Goal: Transaction & Acquisition: Download file/media

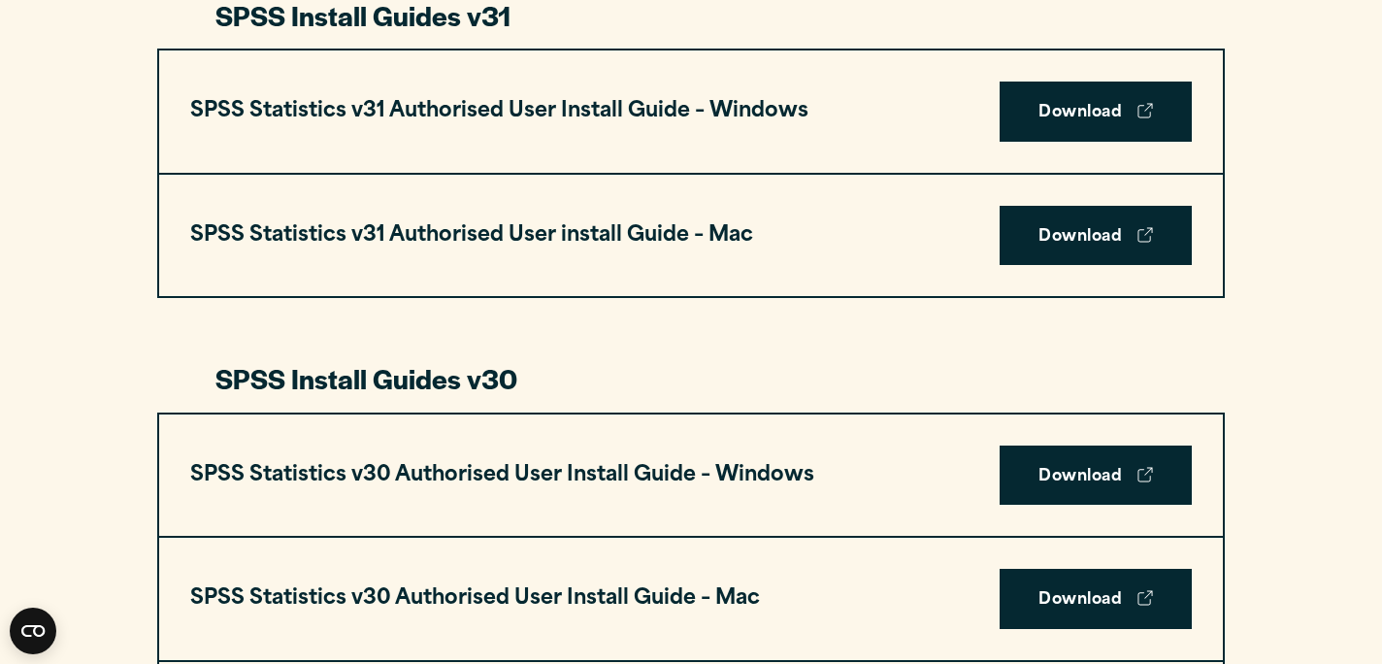
scroll to position [1362, 0]
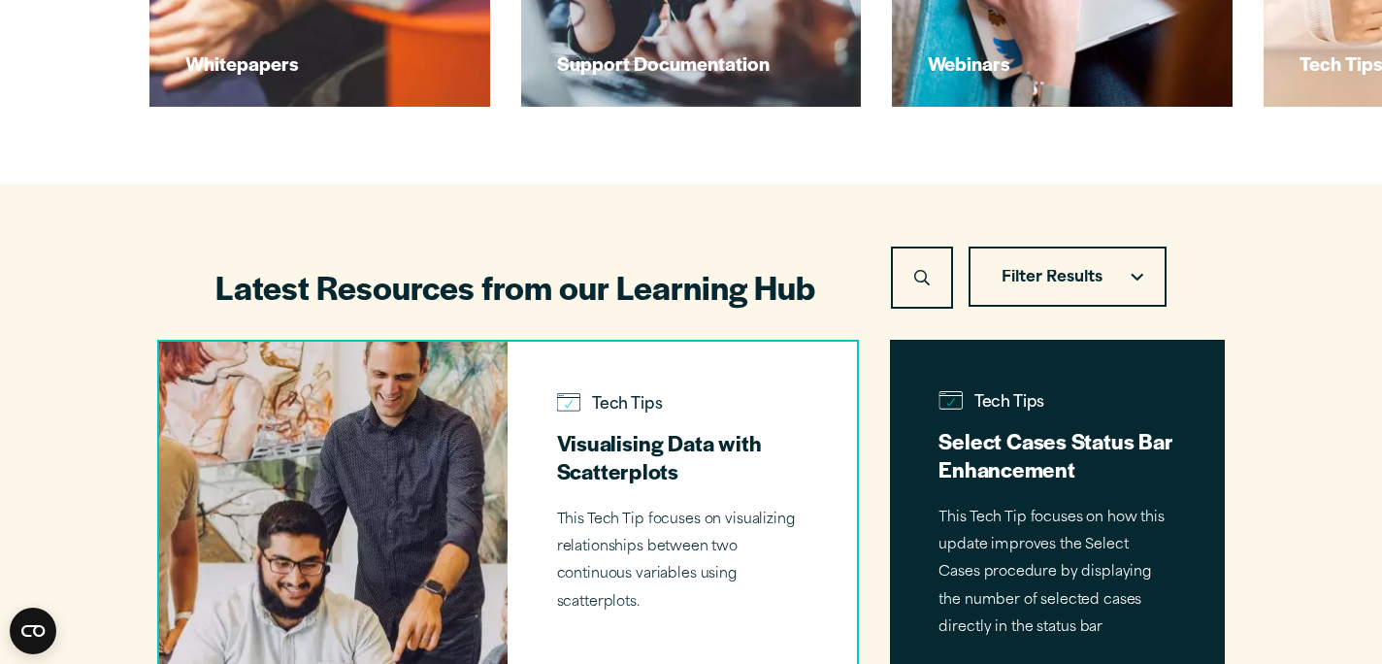
scroll to position [1173, 0]
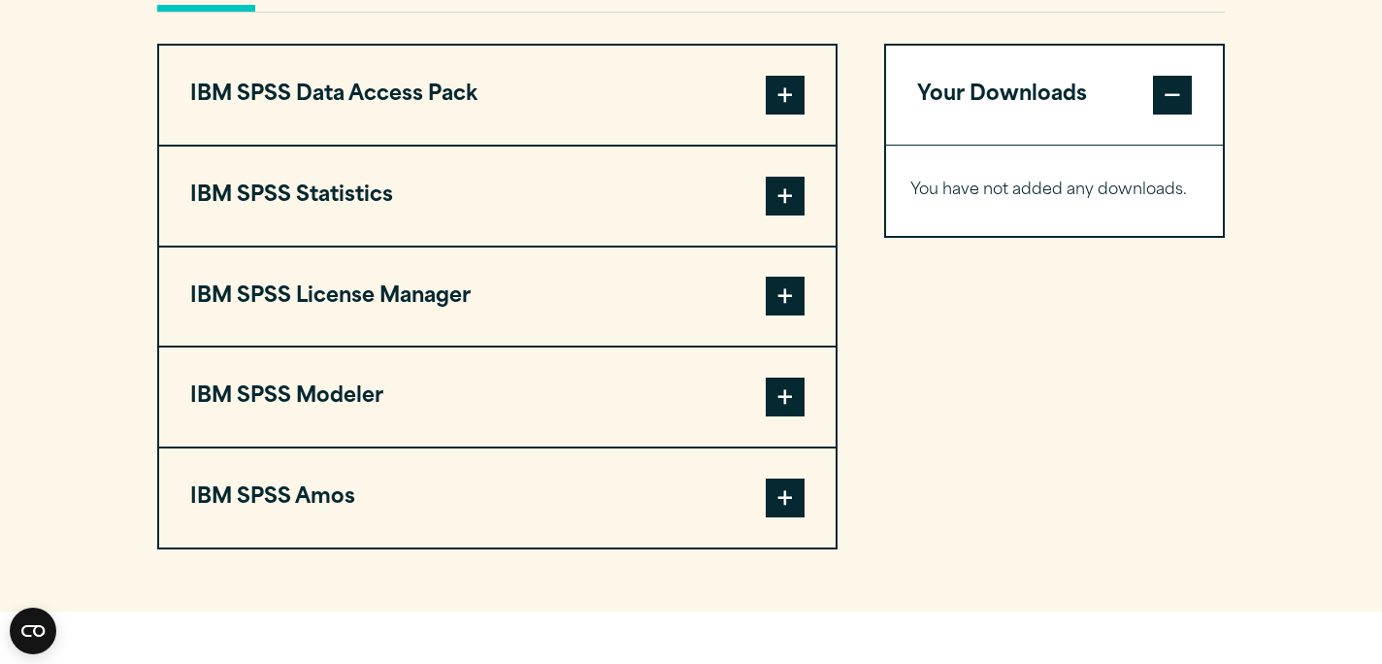
scroll to position [1529, 0]
click at [1184, 108] on span at bounding box center [1172, 94] width 39 height 39
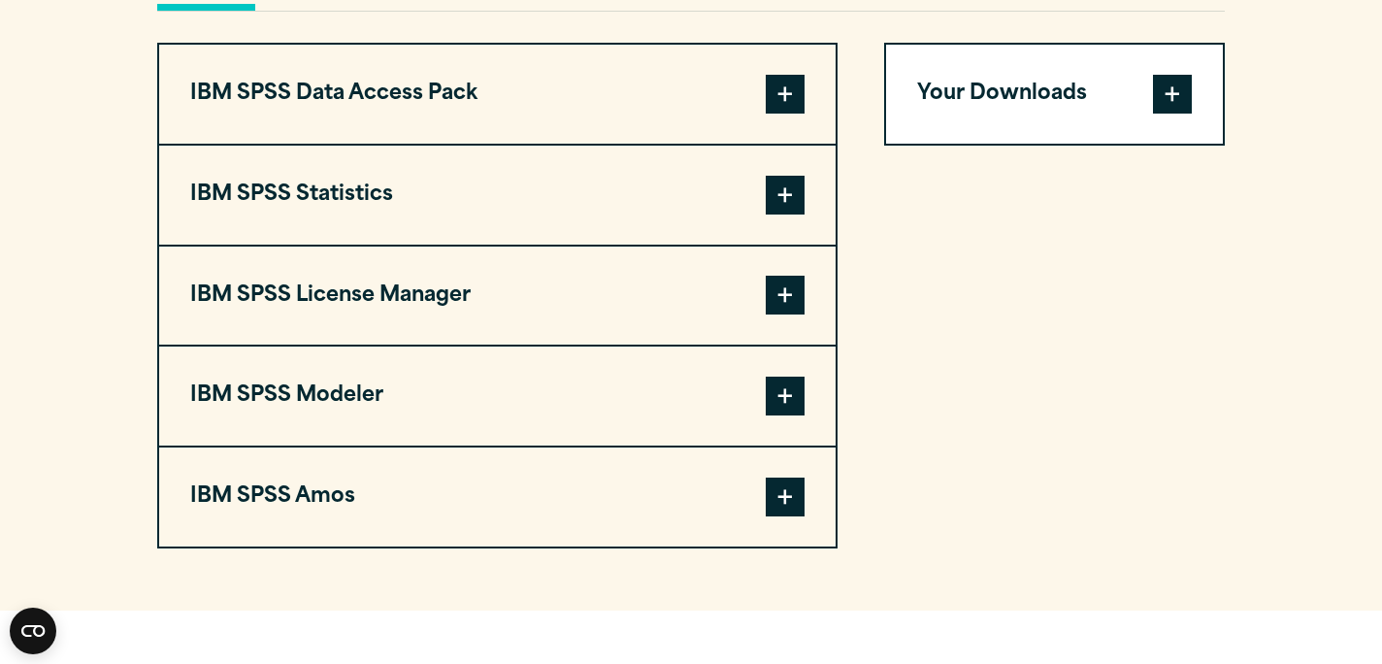
click at [1184, 108] on span at bounding box center [1172, 94] width 39 height 39
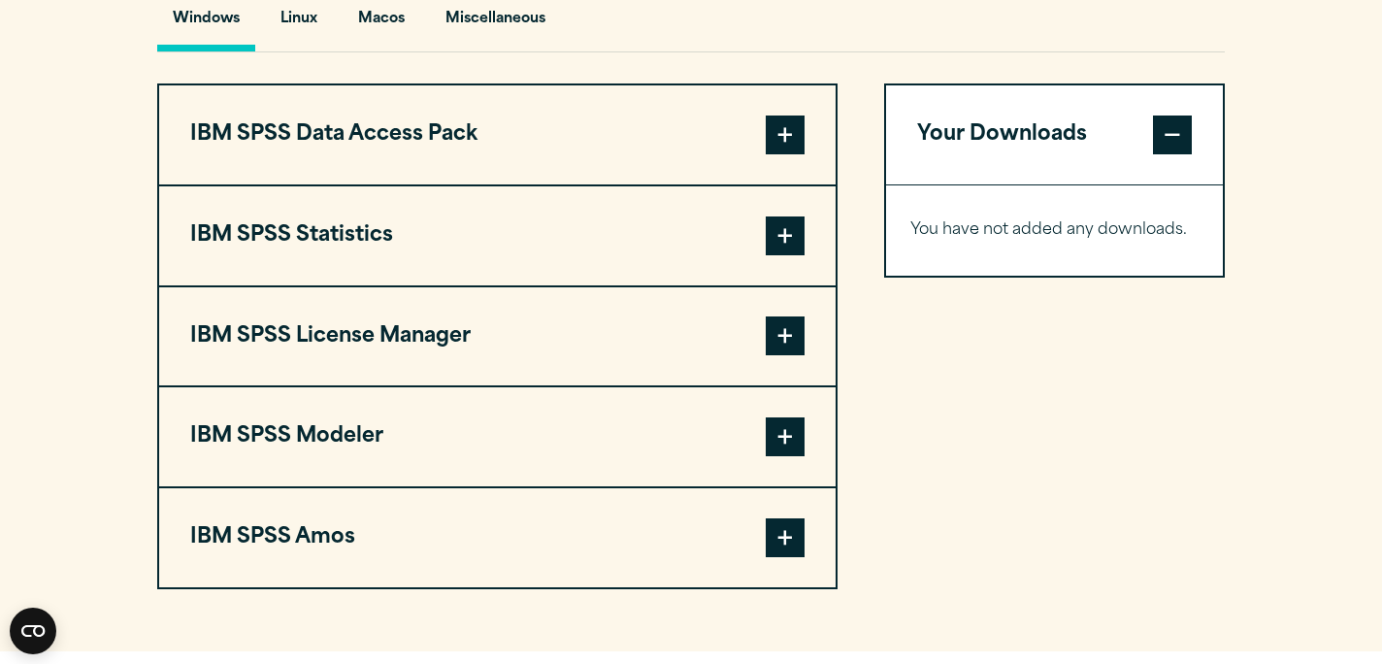
scroll to position [1472, 0]
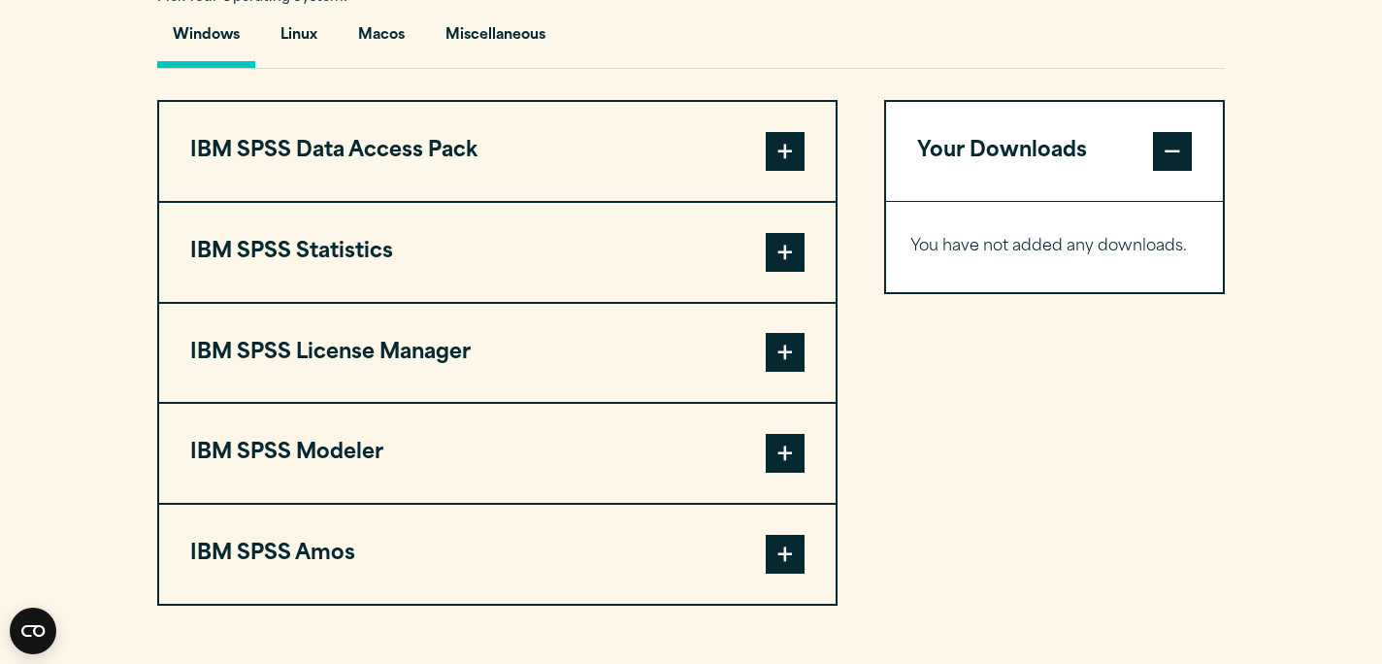
click at [787, 267] on span at bounding box center [784, 252] width 39 height 39
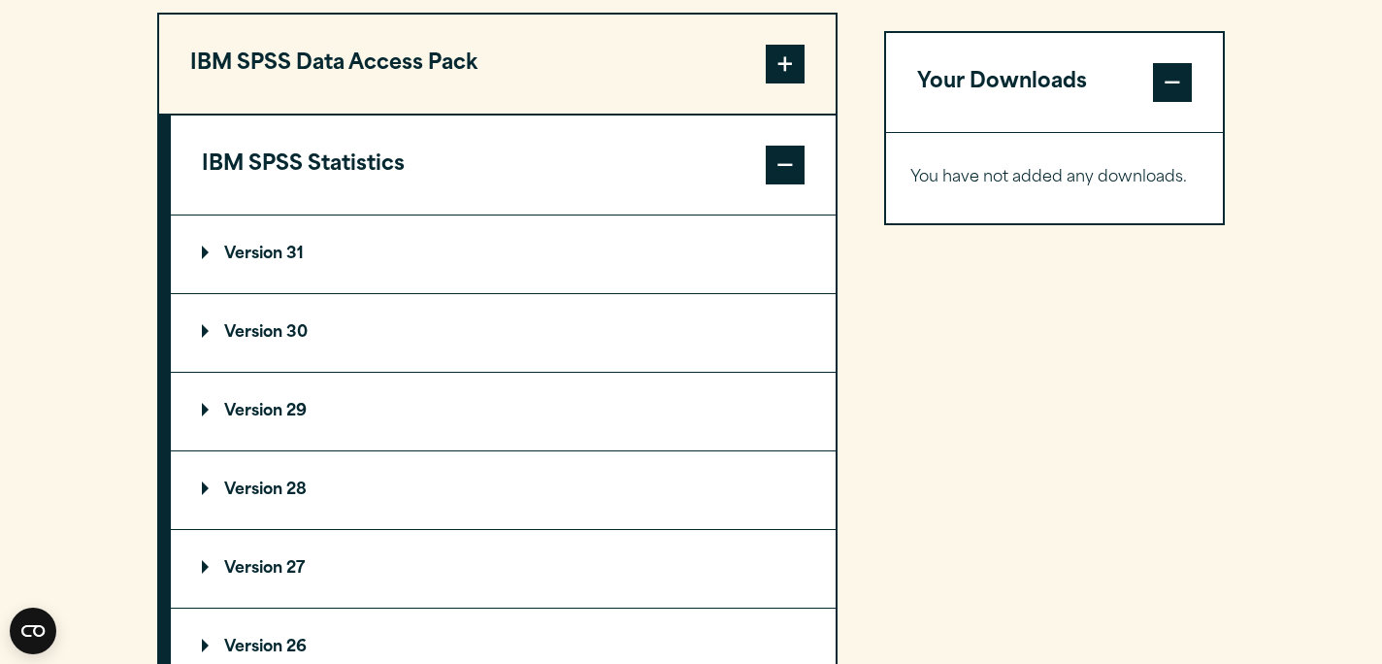
scroll to position [1610, 0]
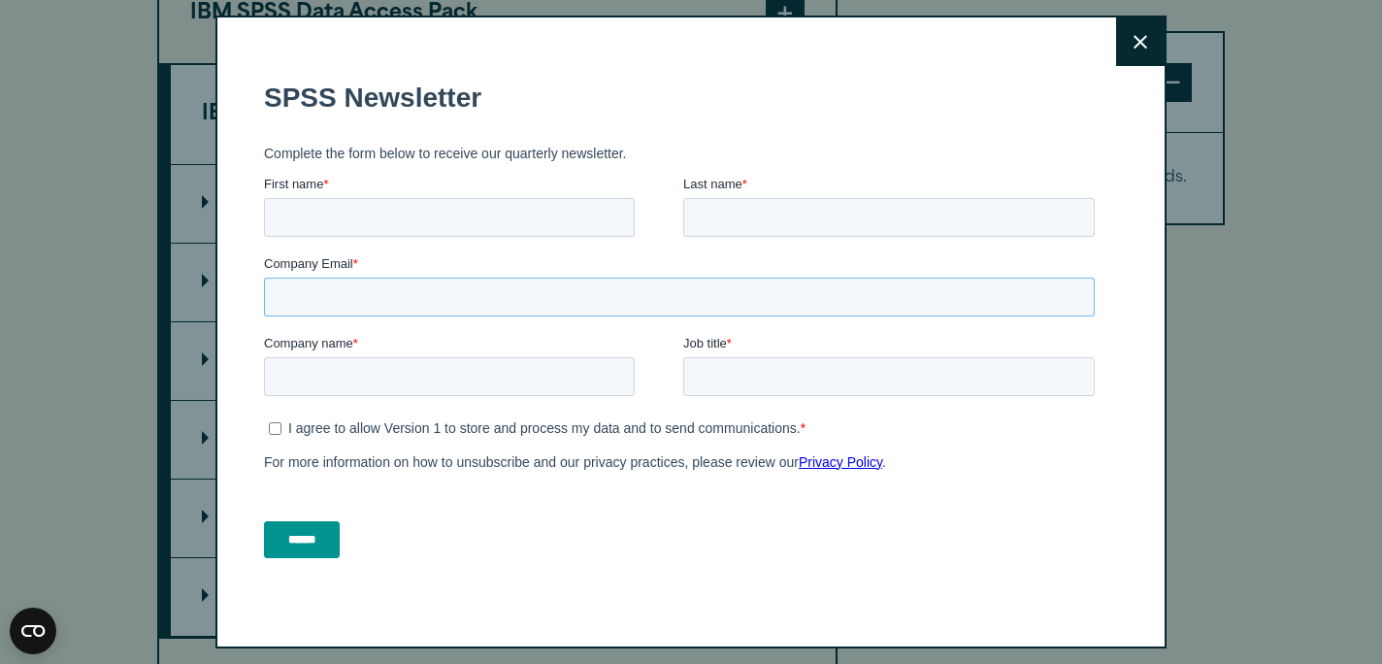
click at [273, 286] on input "Company Email *" at bounding box center [679, 296] width 830 height 39
click at [1135, 41] on icon at bounding box center [1140, 42] width 14 height 15
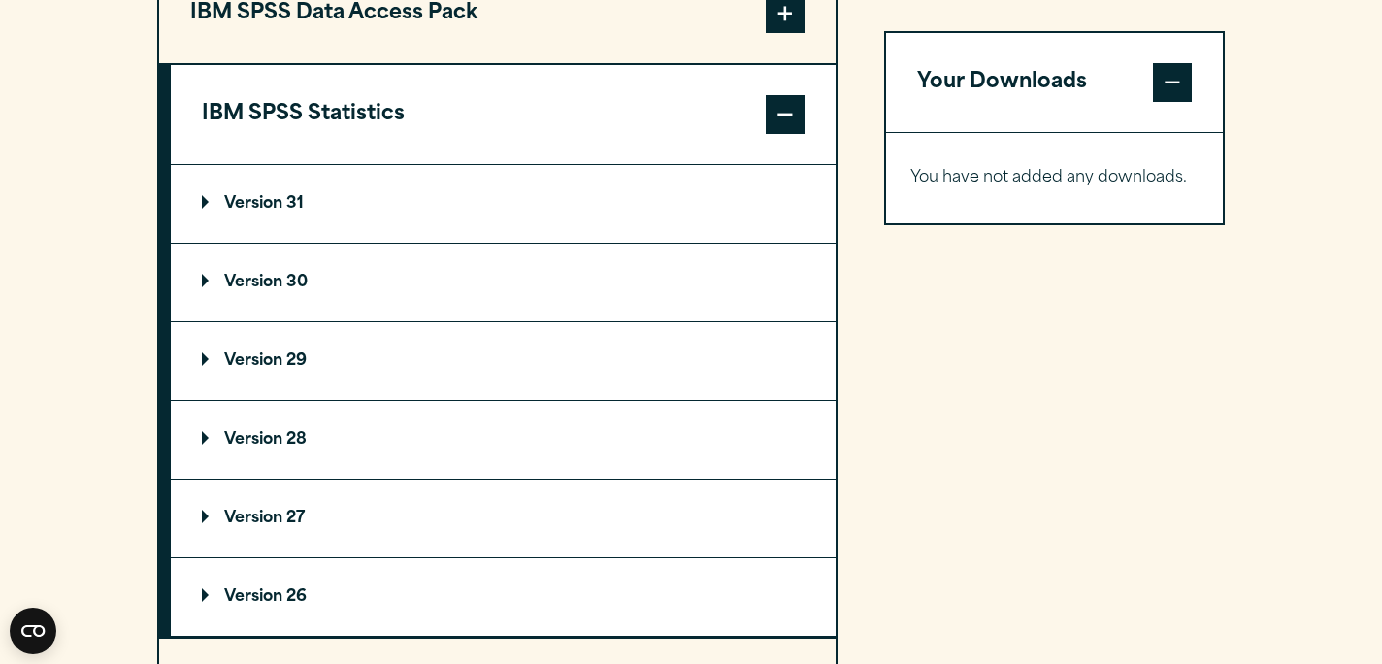
click at [279, 290] on p "Version 30" at bounding box center [255, 283] width 106 height 16
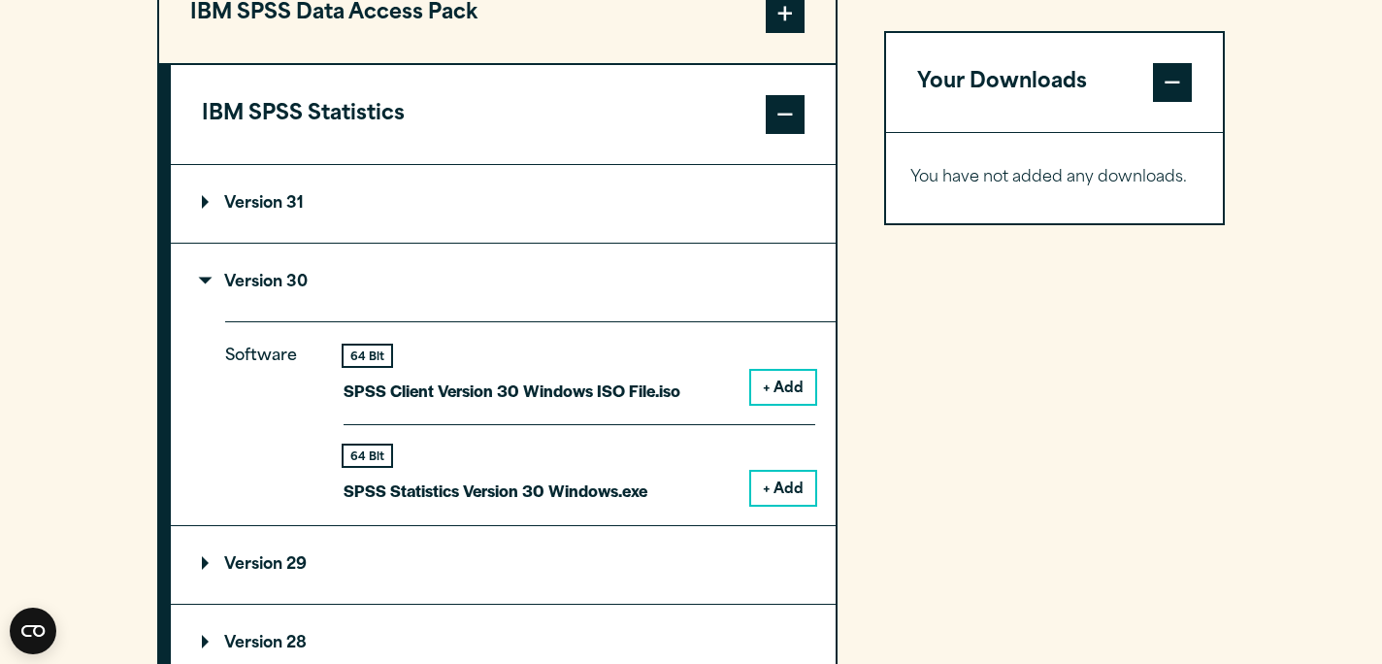
click at [202, 571] on p "Version 29" at bounding box center [254, 565] width 105 height 16
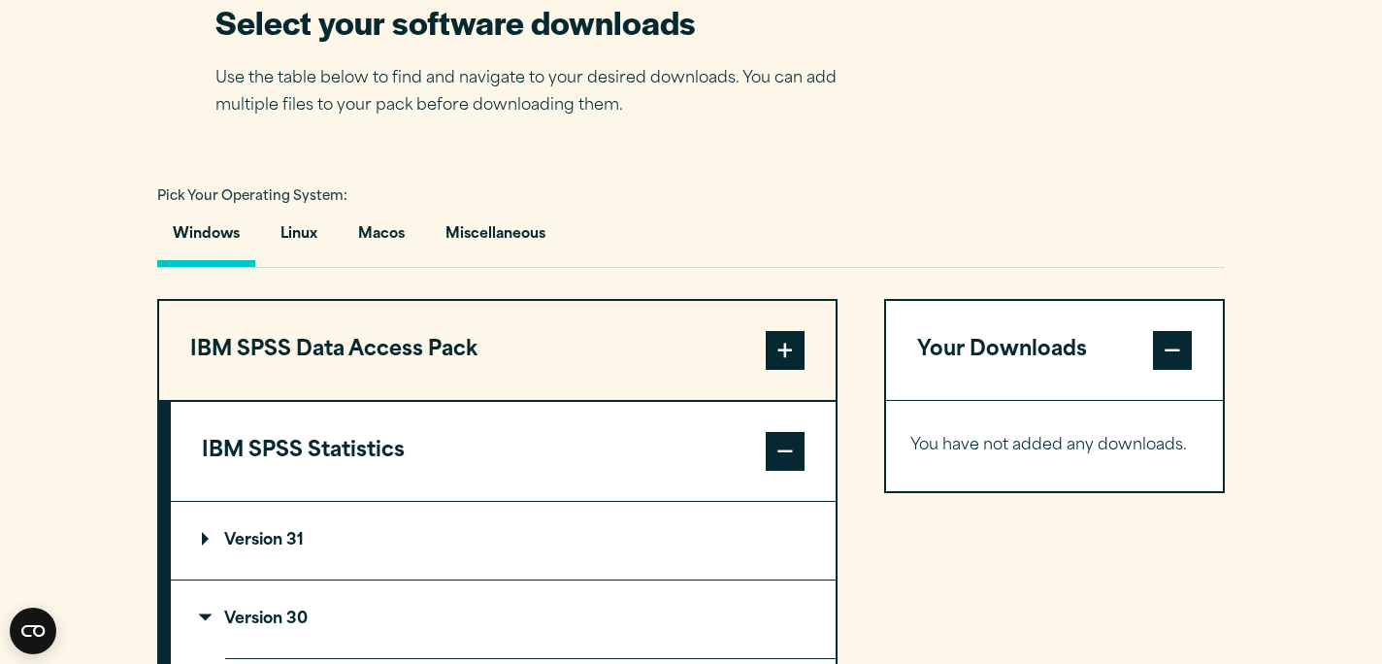
scroll to position [1241, 0]
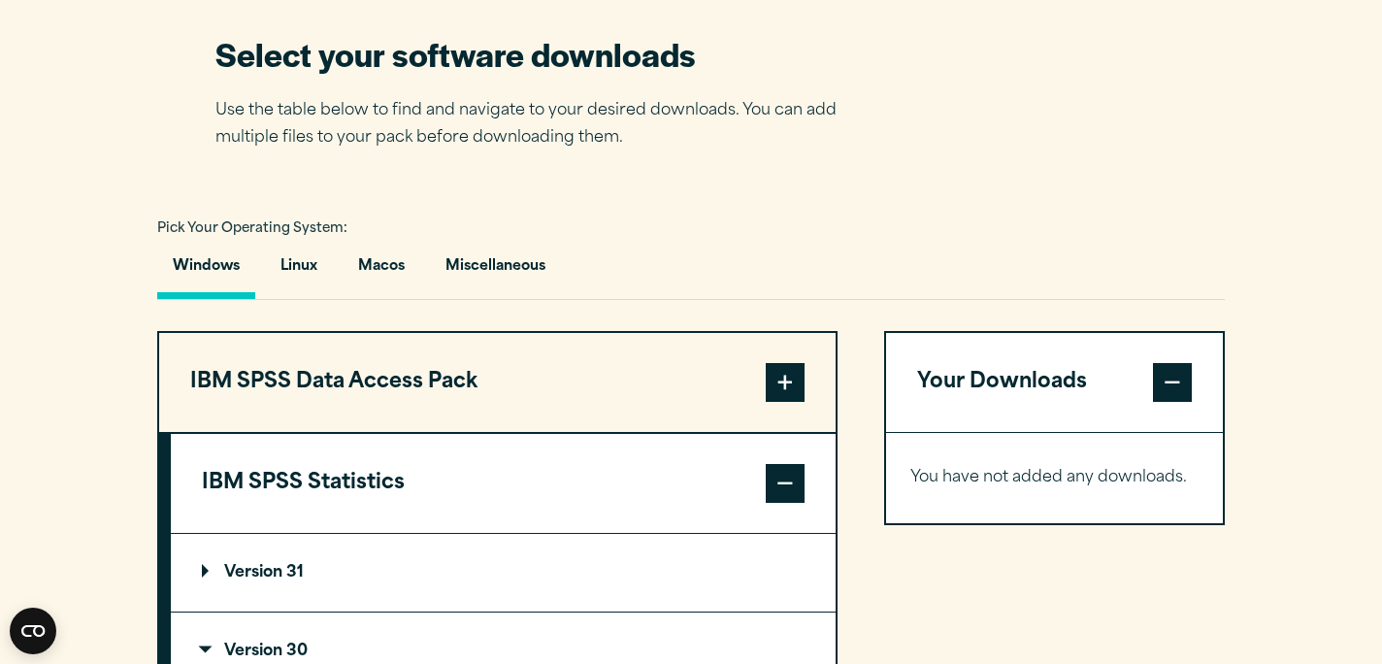
click at [781, 387] on span at bounding box center [784, 382] width 39 height 39
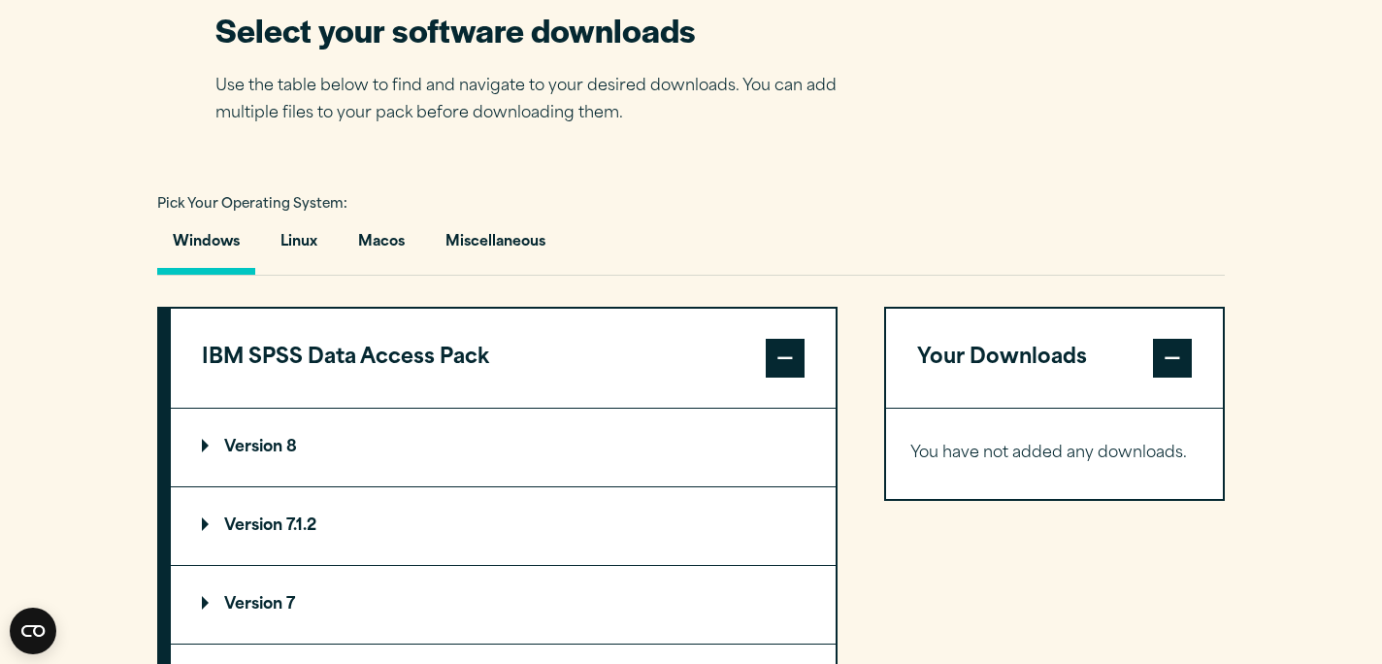
scroll to position [1272, 0]
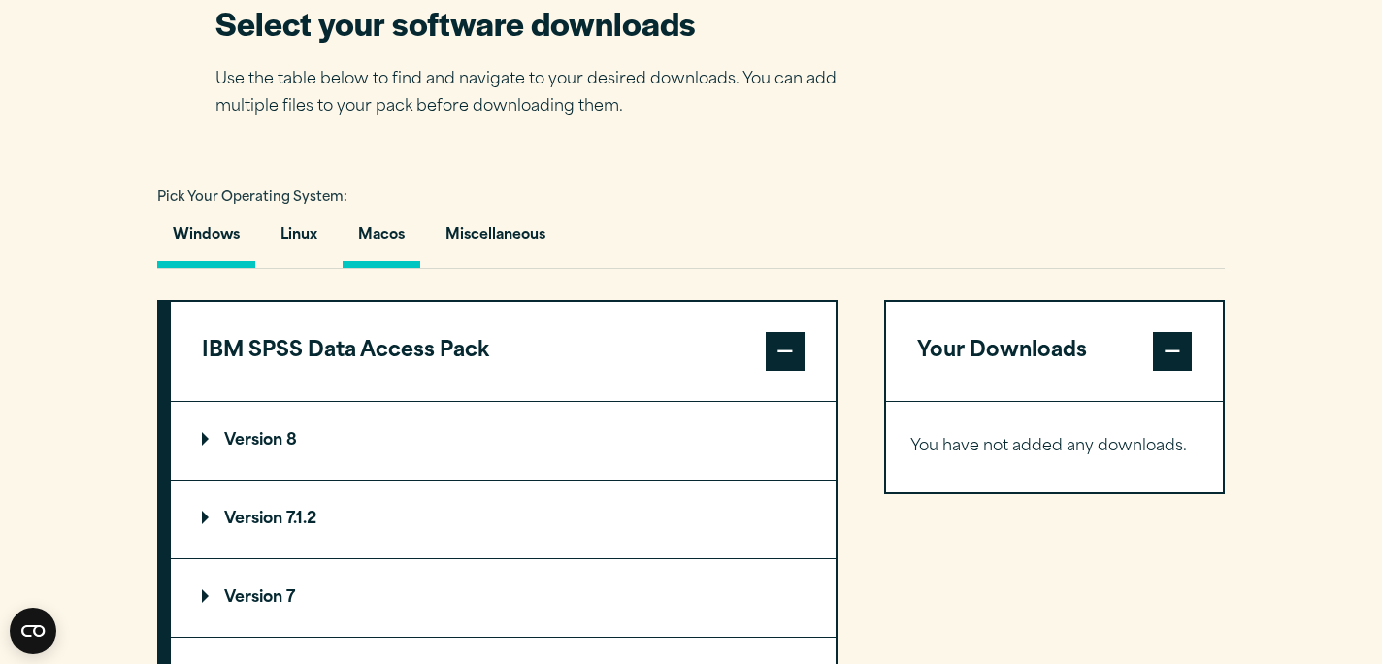
click at [374, 224] on button "Macos" at bounding box center [381, 239] width 78 height 55
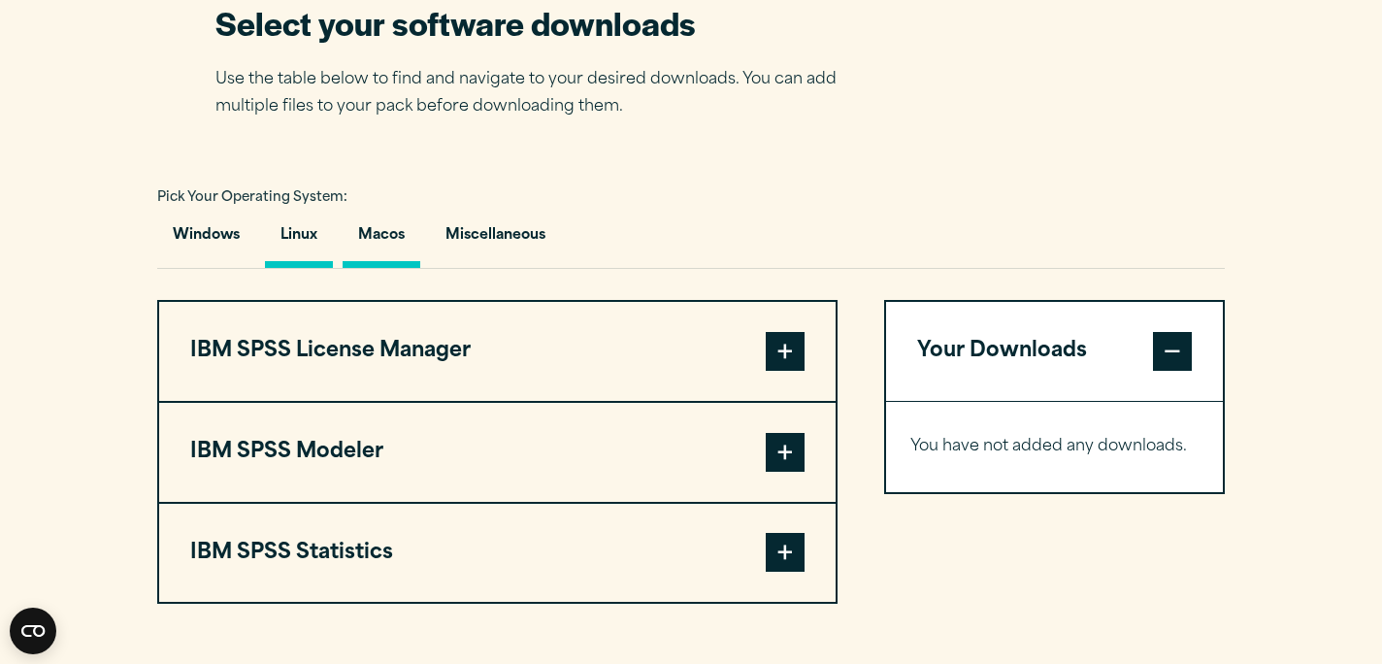
click at [298, 238] on button "Linux" at bounding box center [299, 239] width 68 height 55
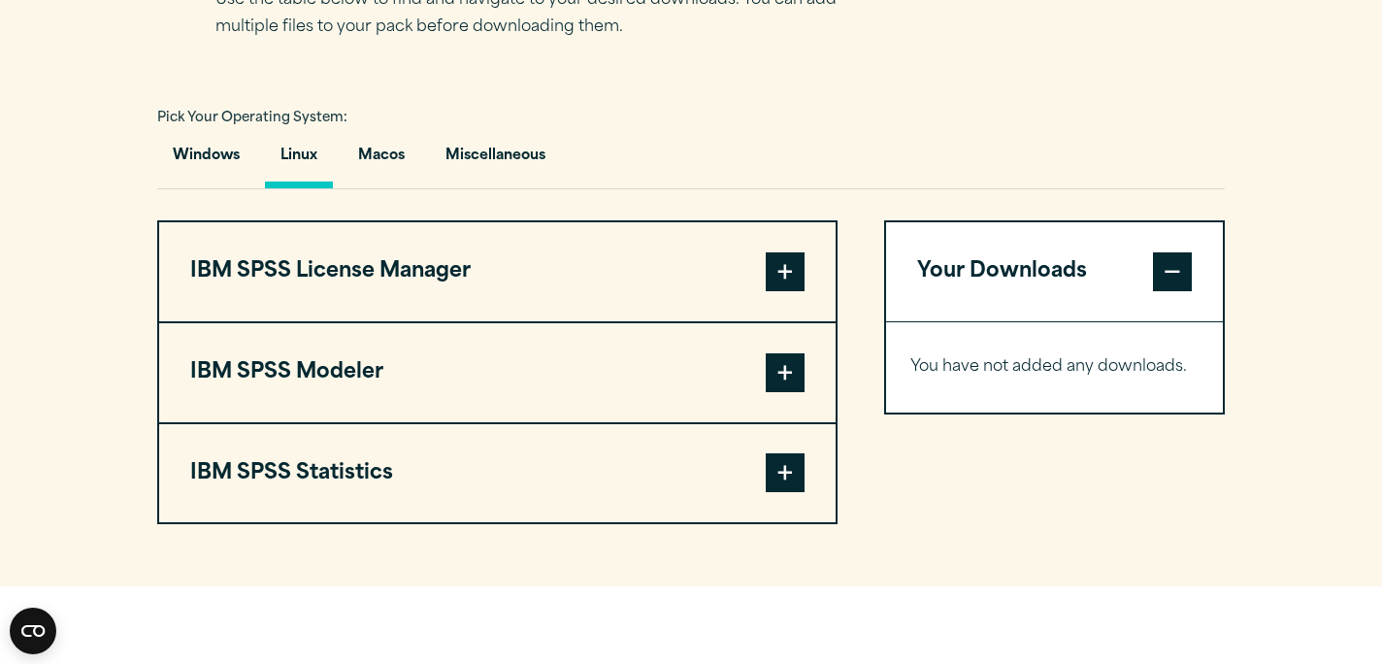
scroll to position [1362, 0]
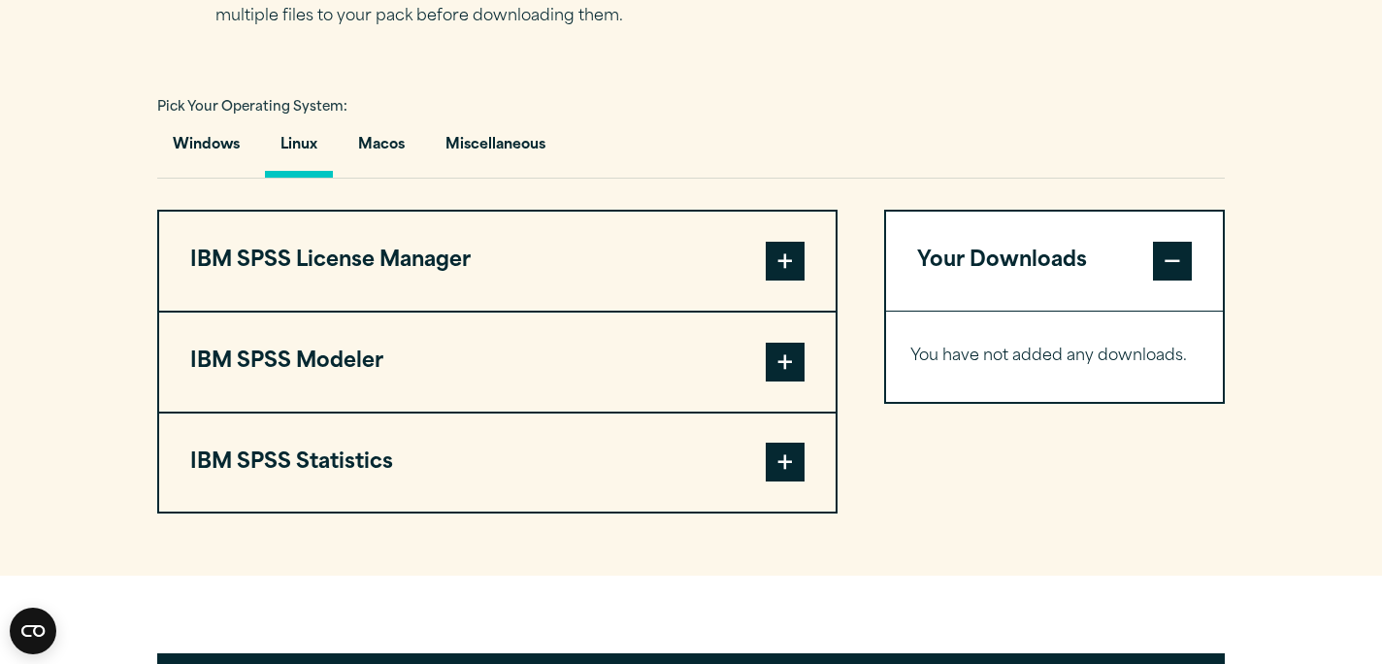
click at [782, 481] on span at bounding box center [784, 461] width 39 height 39
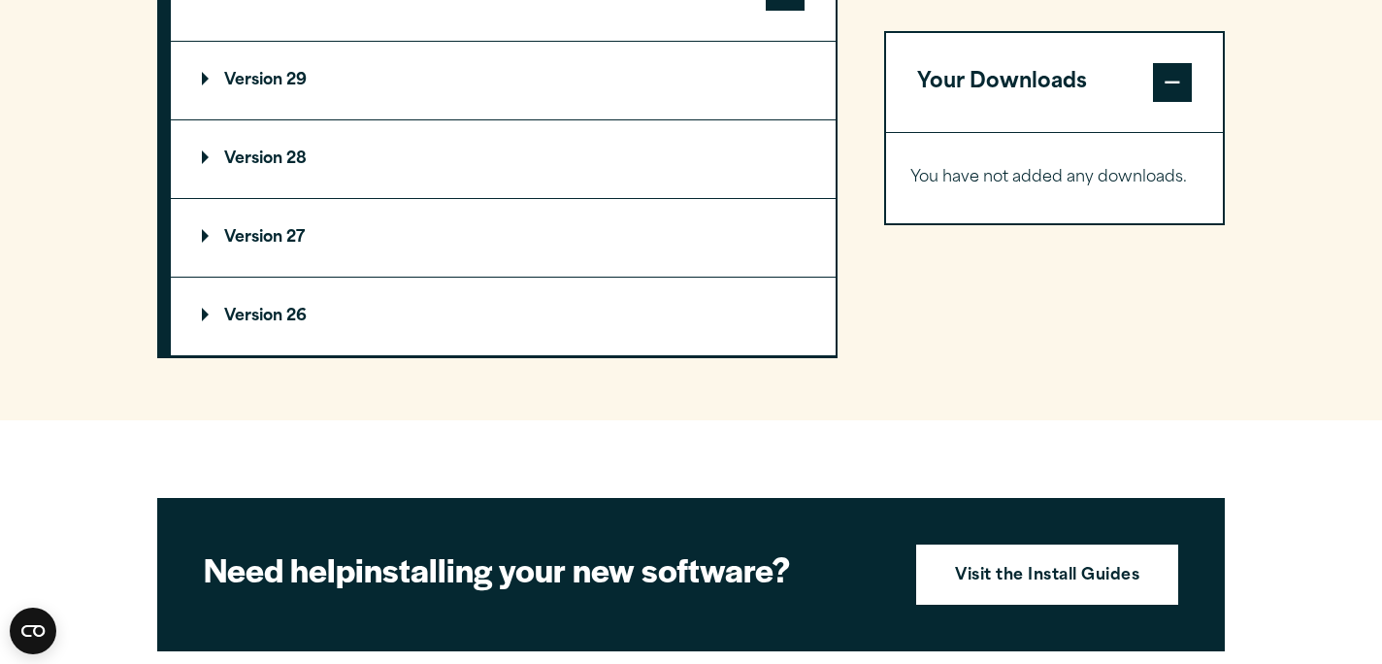
scroll to position [1755, 0]
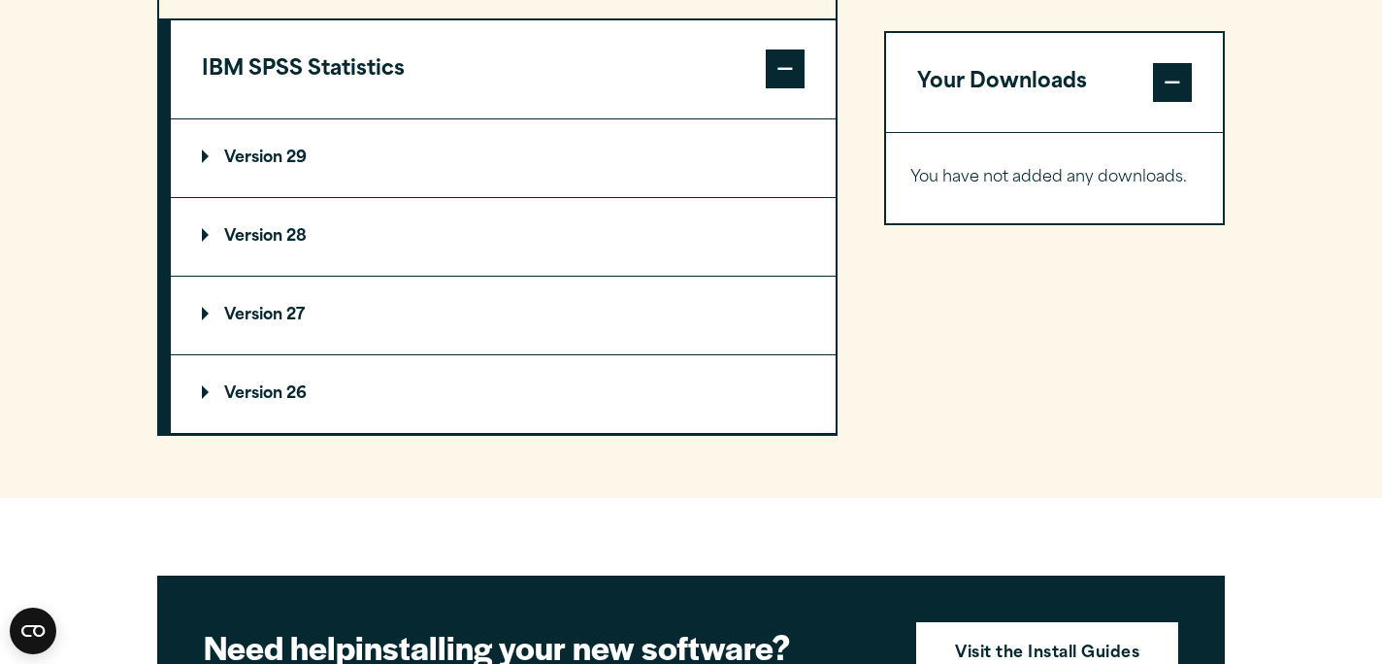
click at [286, 163] on p "Version 29" at bounding box center [254, 158] width 105 height 16
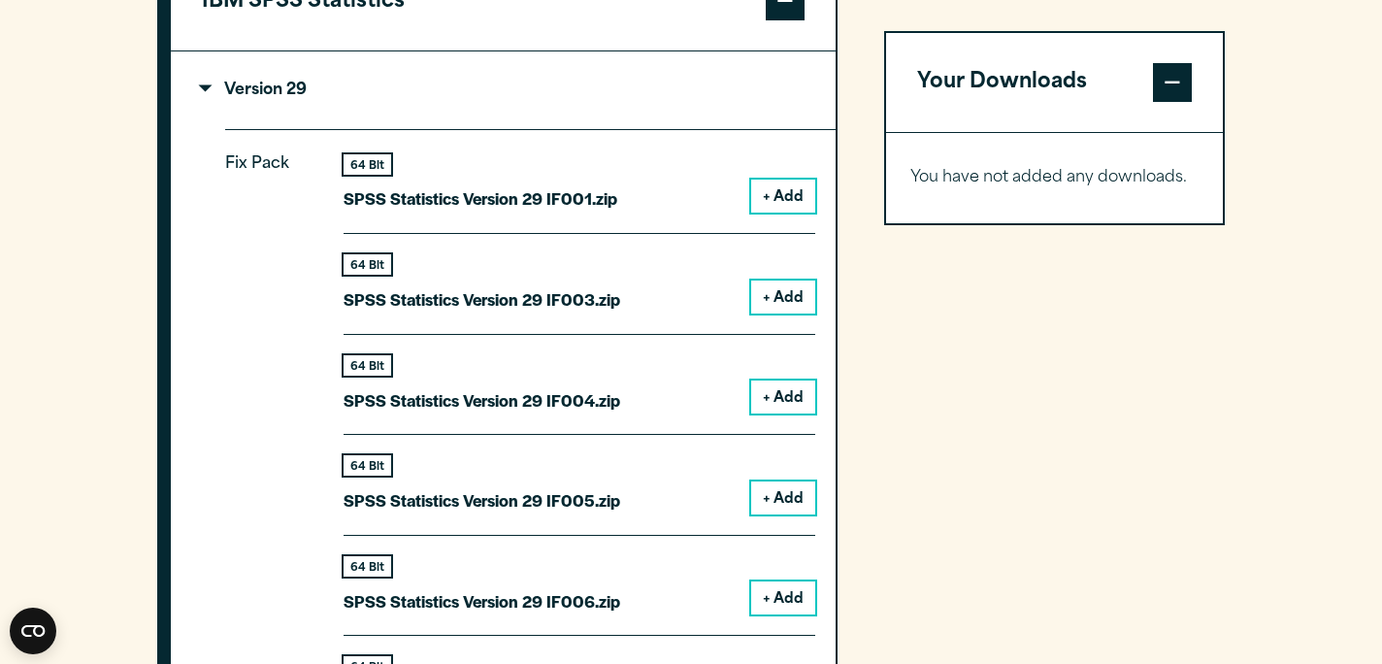
scroll to position [1824, 0]
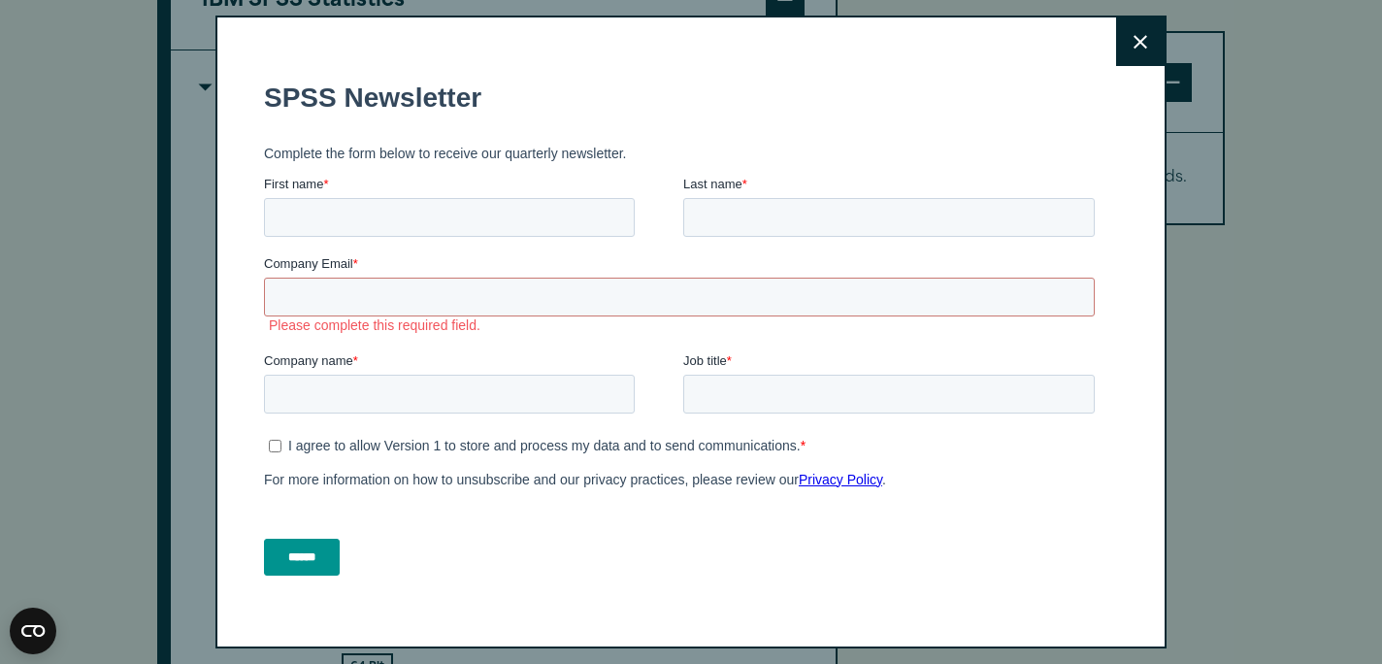
click at [1148, 41] on button "Close" at bounding box center [1140, 41] width 49 height 49
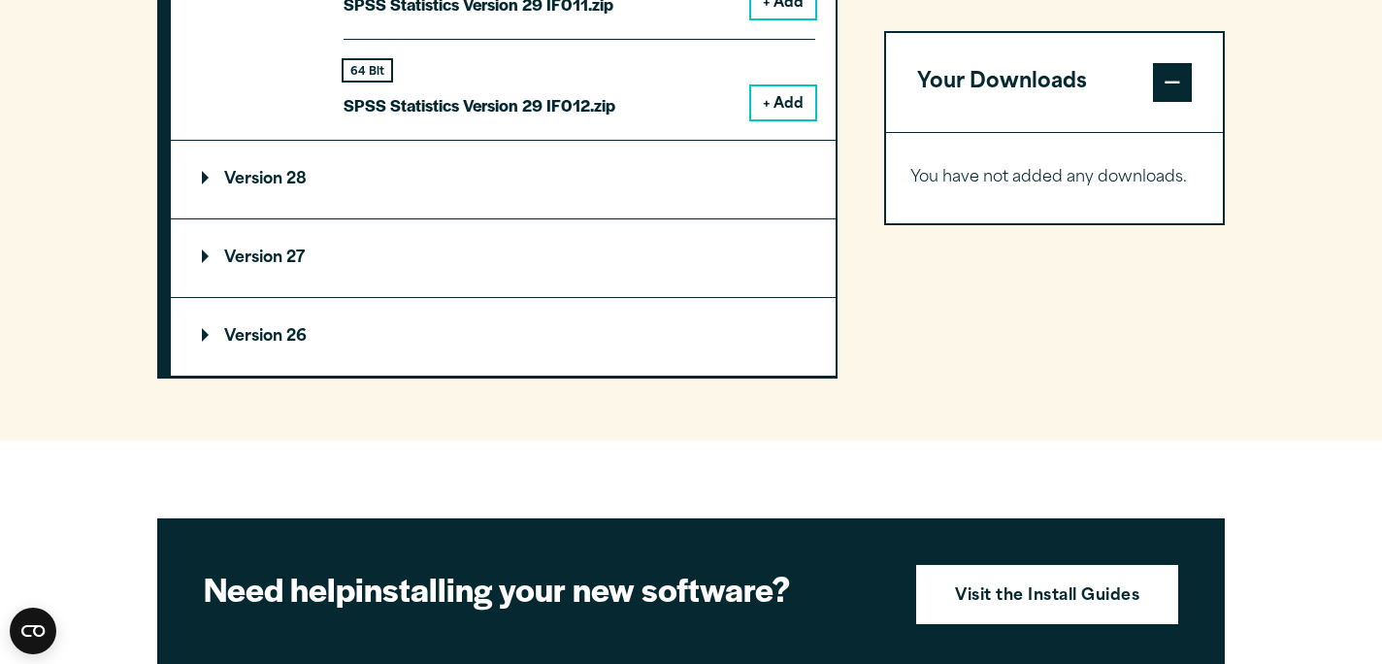
scroll to position [2701, 0]
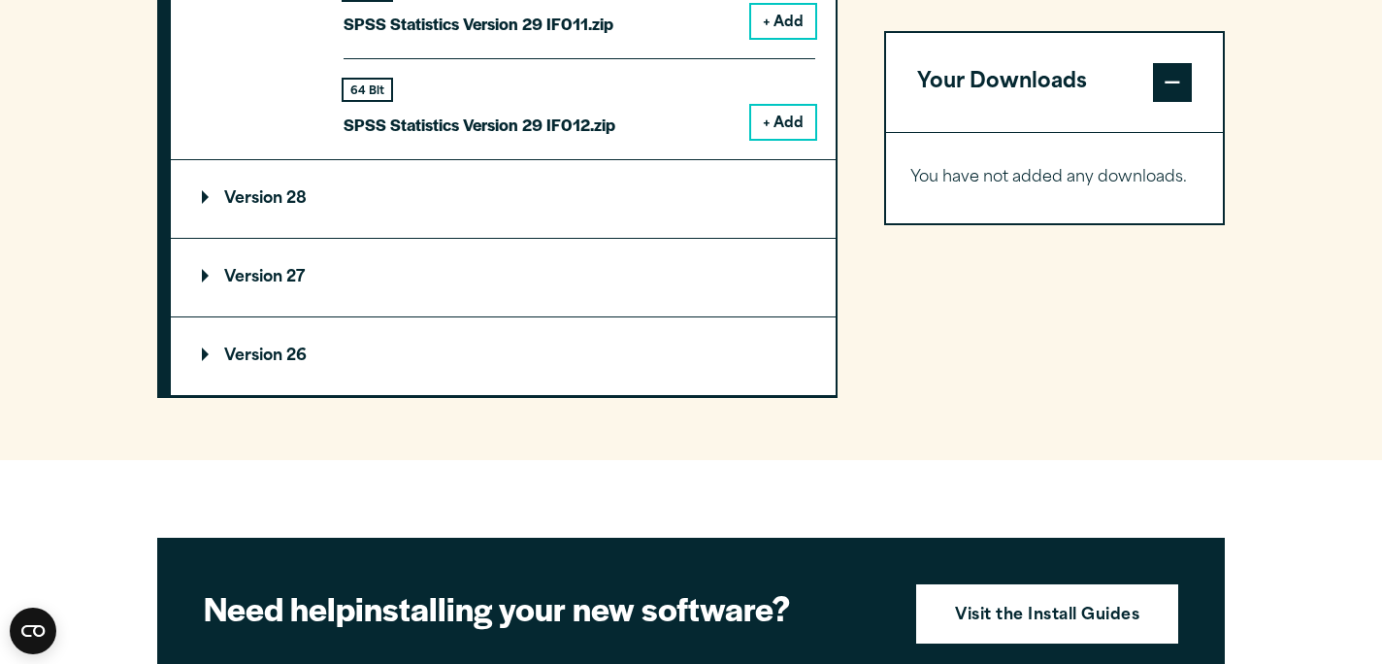
click at [794, 123] on button "+ Add" at bounding box center [783, 122] width 64 height 33
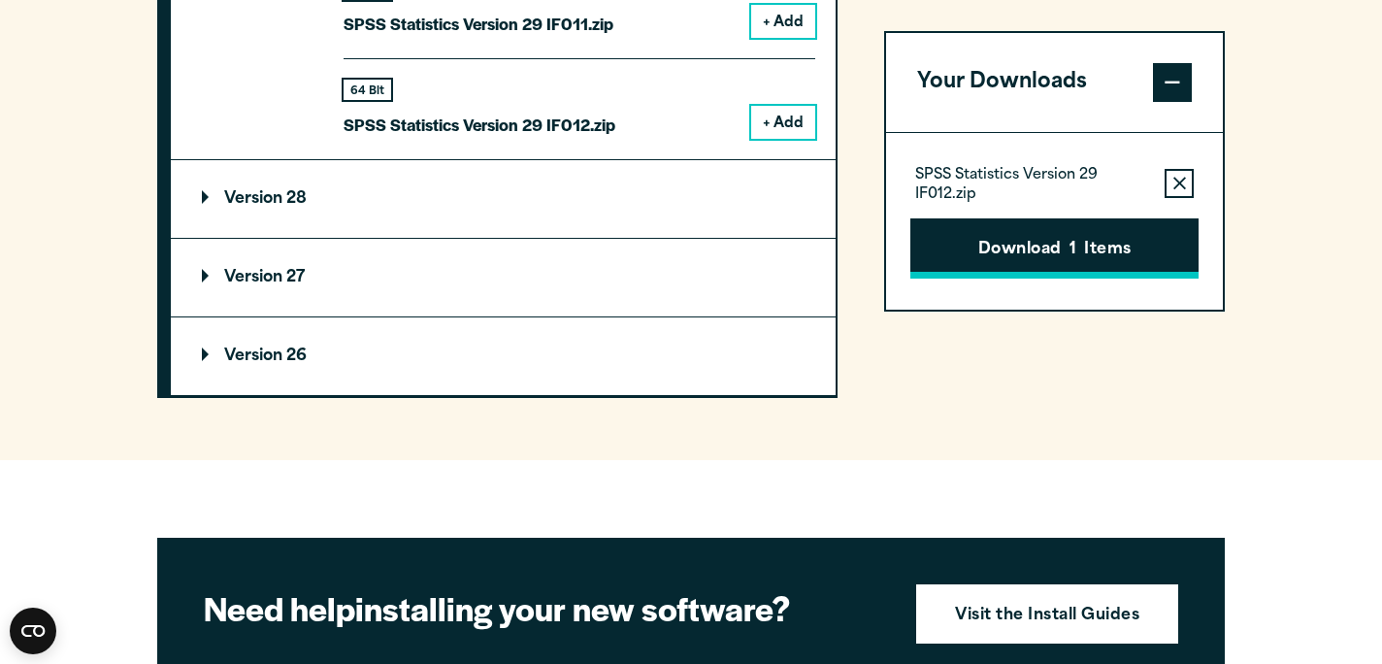
click at [1064, 261] on button "Download 1 Items" at bounding box center [1054, 248] width 288 height 60
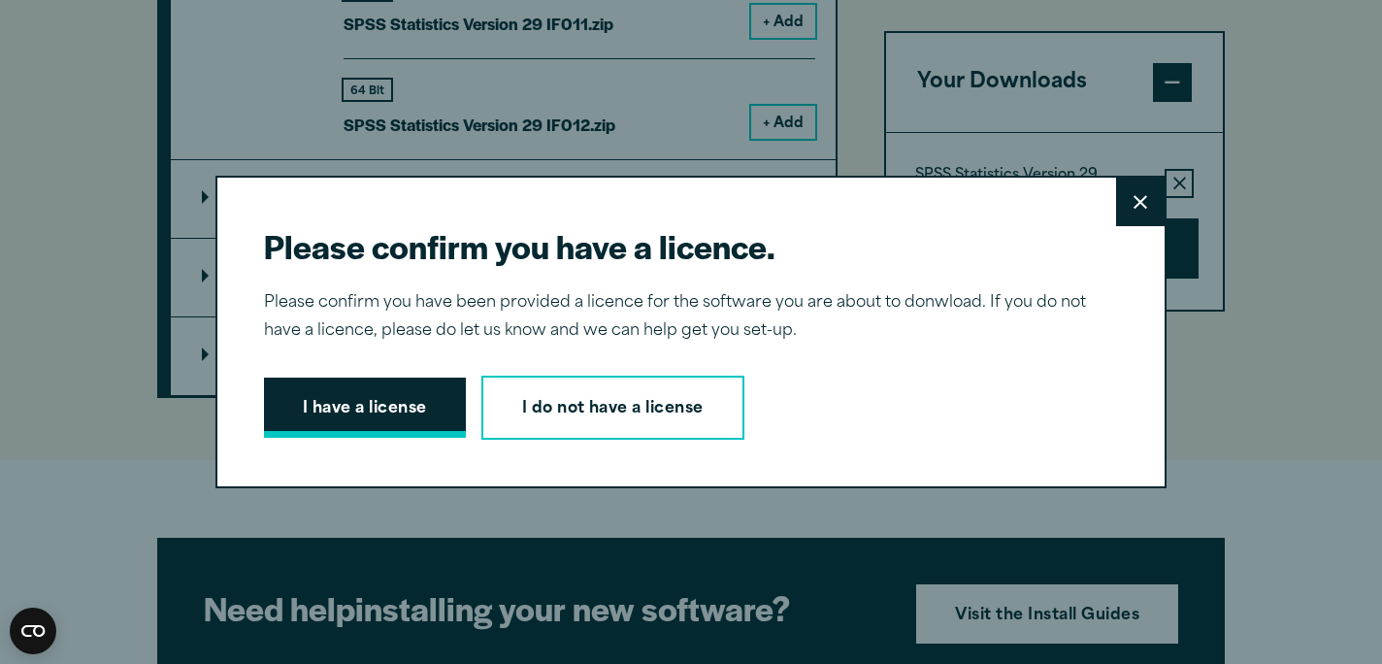
click at [388, 417] on button "I have a license" at bounding box center [365, 407] width 202 height 60
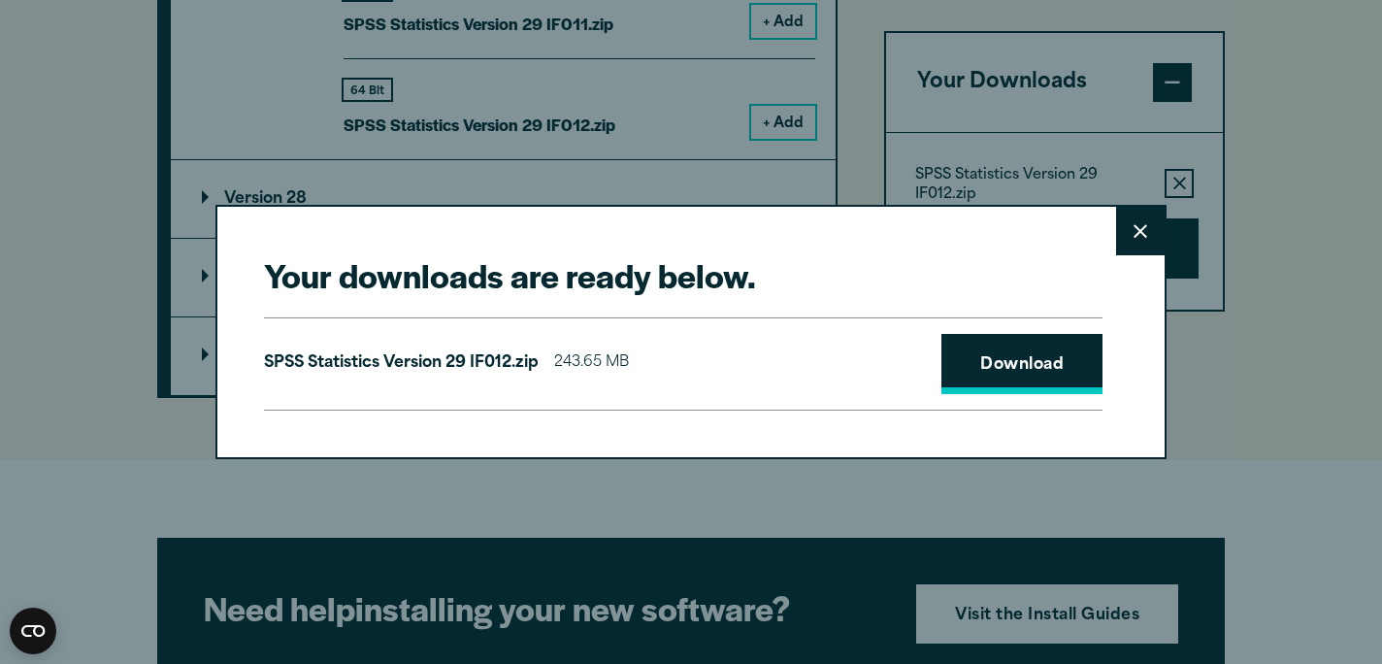
click at [994, 355] on link "Download" at bounding box center [1021, 364] width 161 height 60
click at [1136, 208] on button "Close" at bounding box center [1140, 231] width 49 height 49
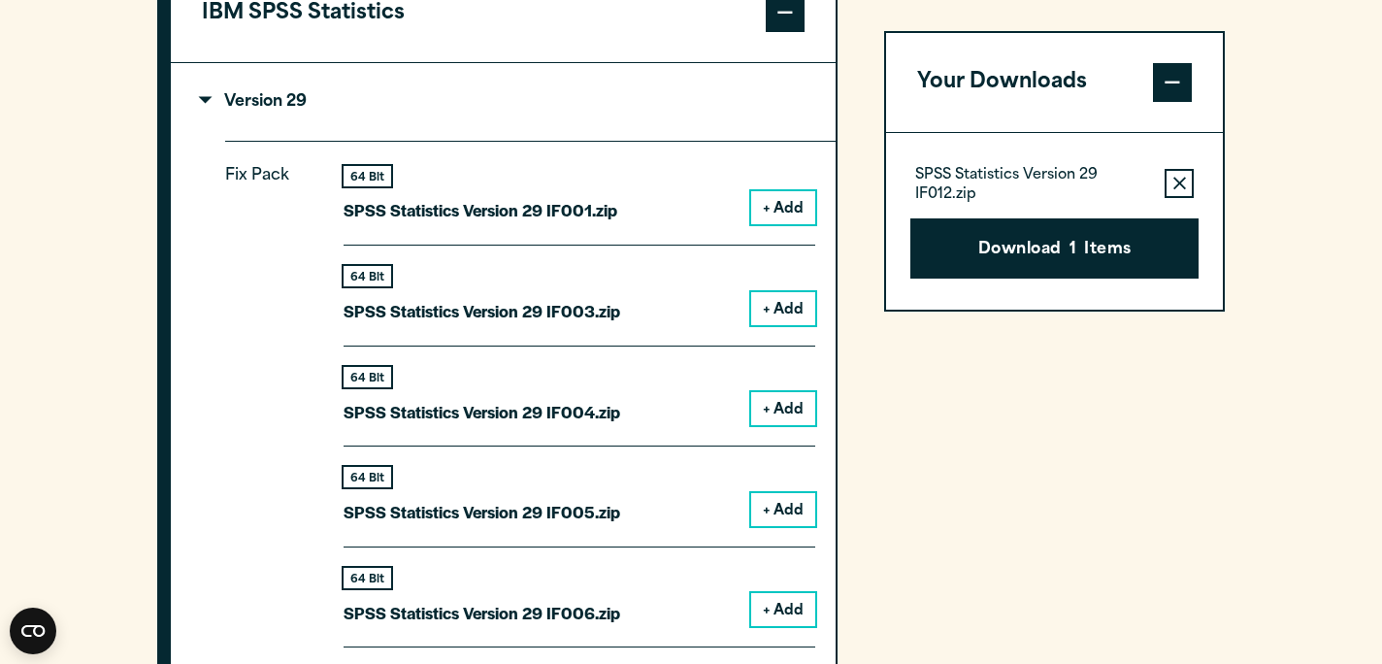
scroll to position [1773, 0]
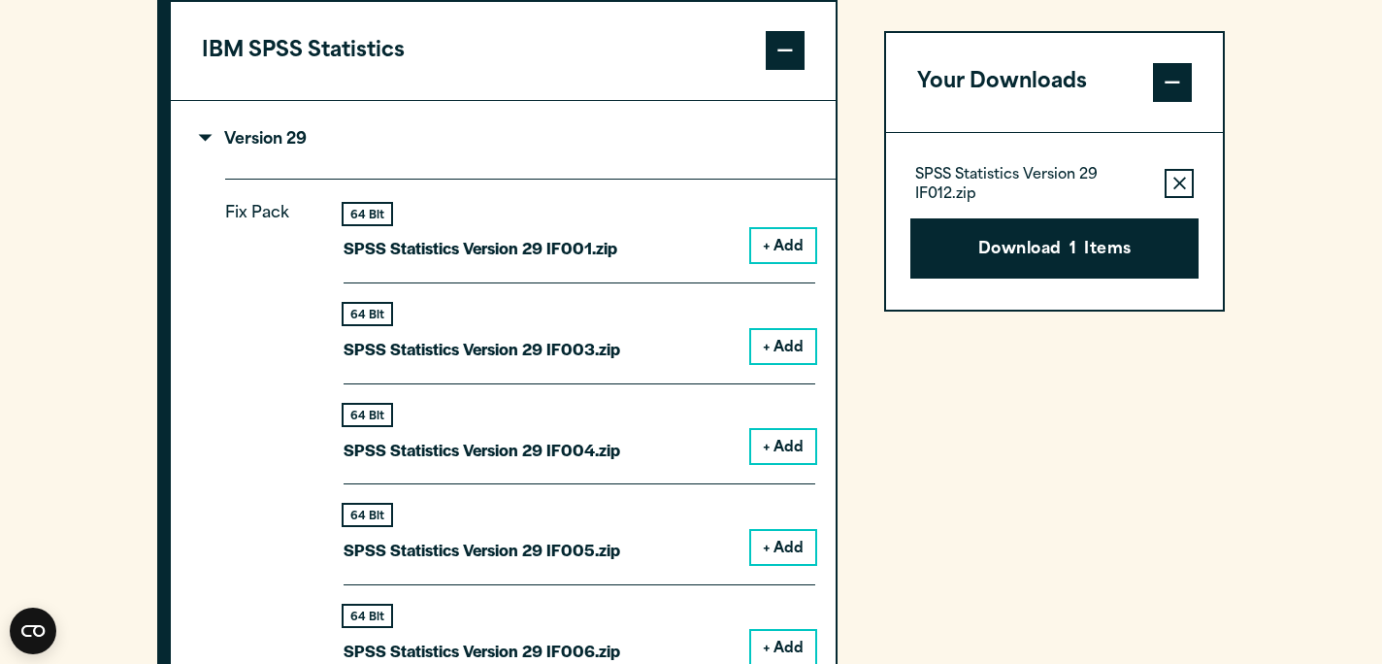
click at [206, 144] on p "Version 29" at bounding box center [254, 140] width 105 height 16
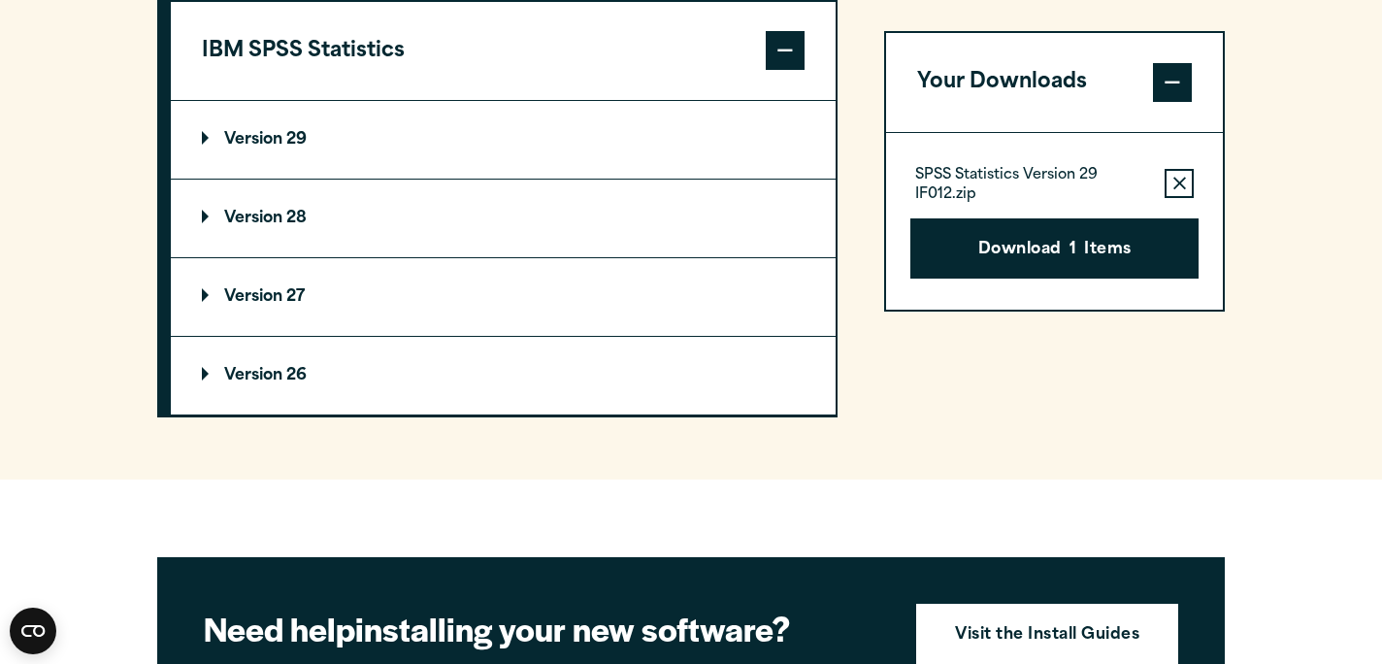
click at [210, 223] on p "Version 28" at bounding box center [254, 219] width 105 height 16
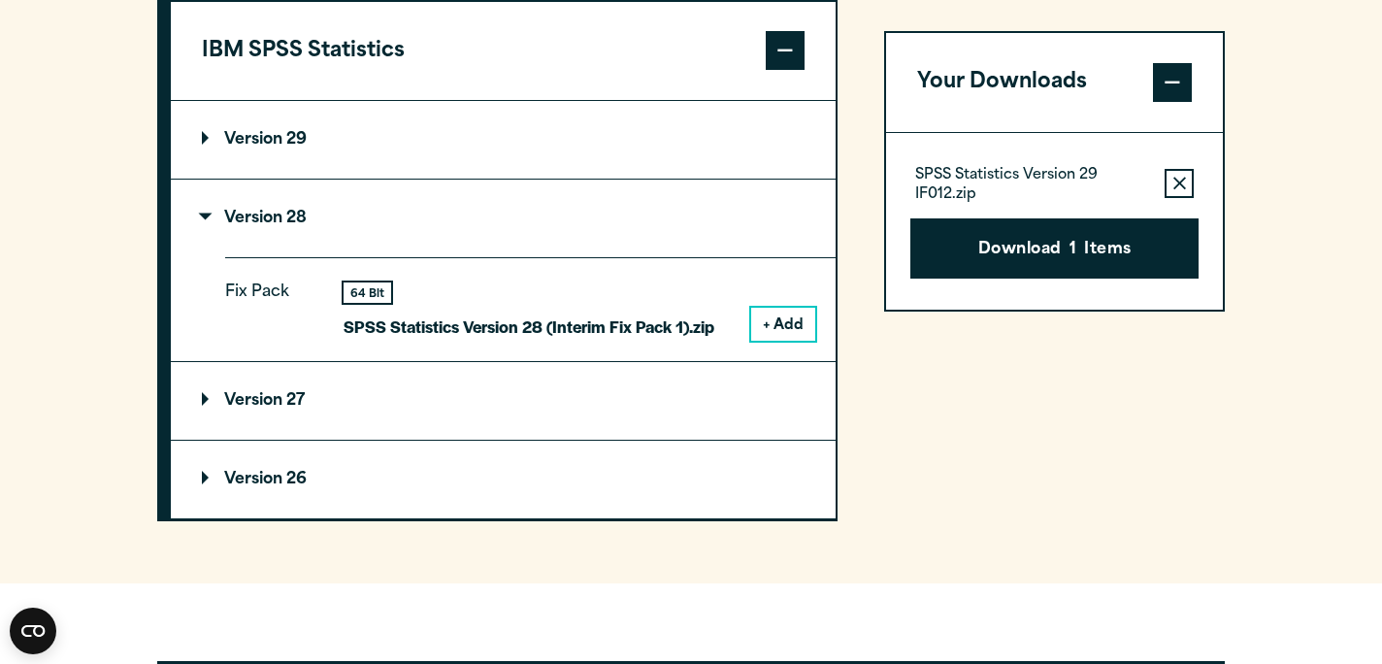
click at [210, 223] on p "Version 28" at bounding box center [254, 219] width 105 height 16
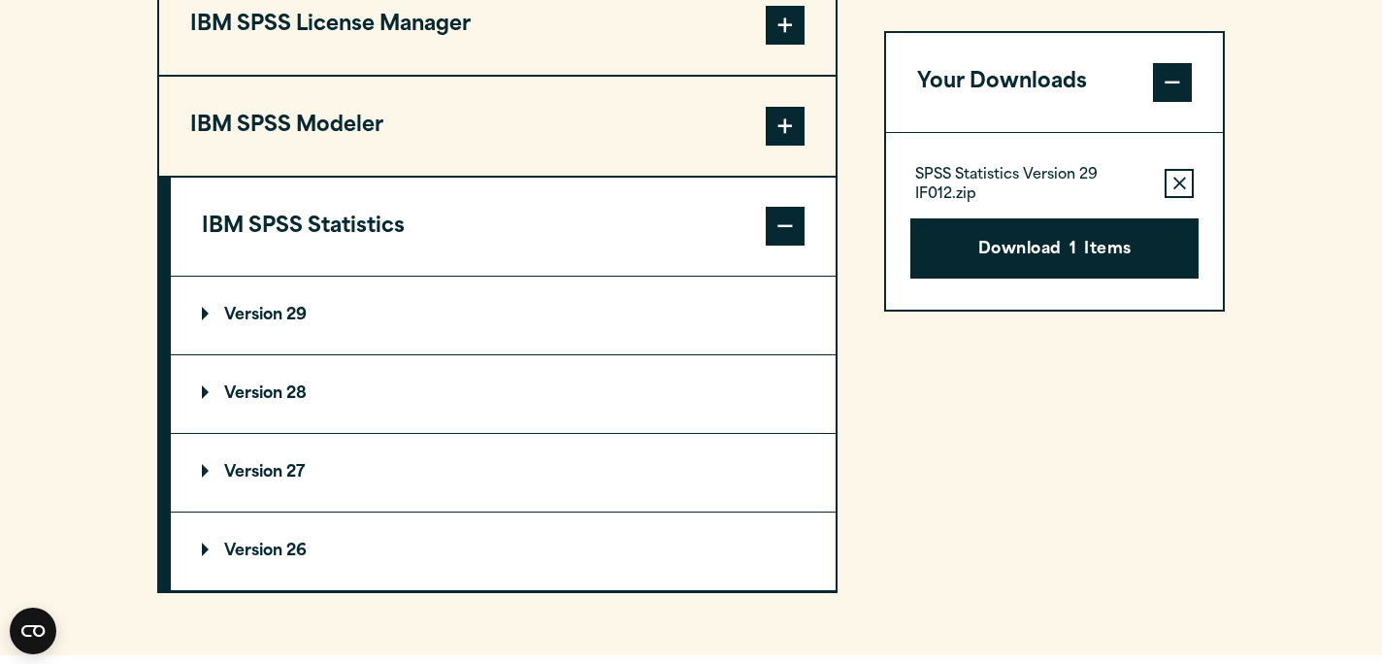
scroll to position [1440, 0]
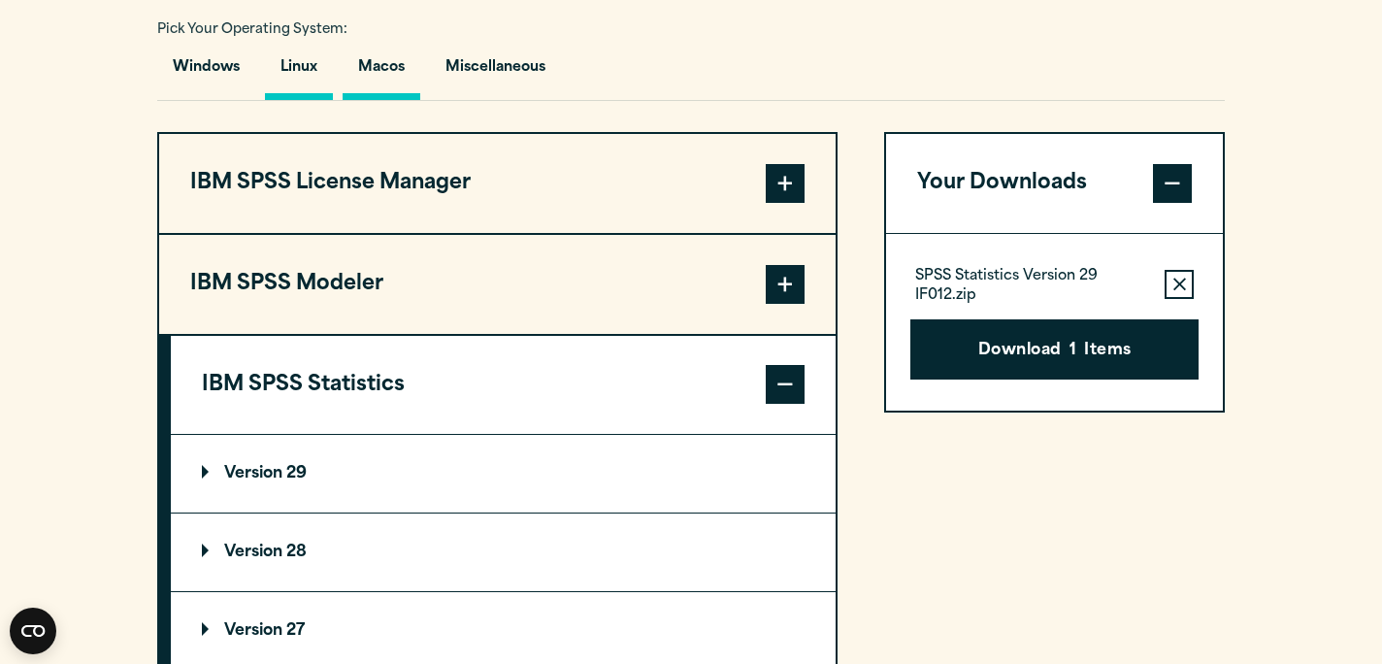
click at [377, 88] on button "Macos" at bounding box center [381, 72] width 78 height 55
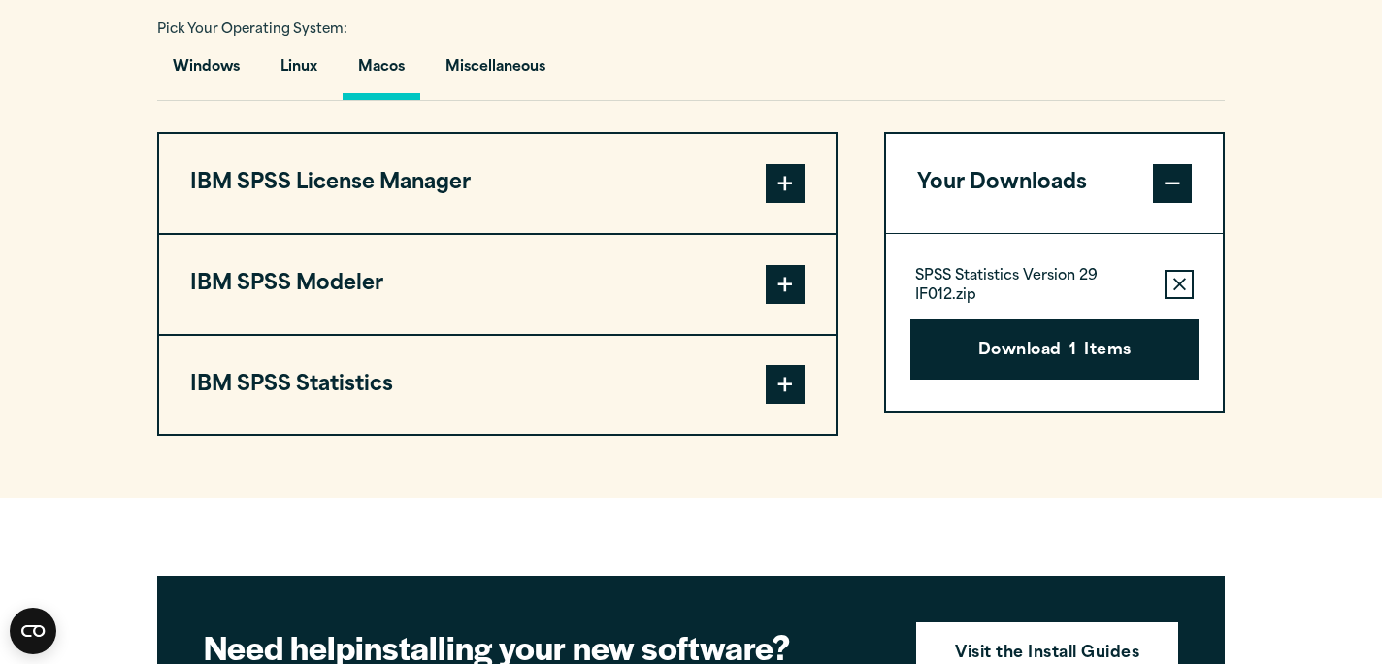
click at [250, 405] on button "IBM SPSS Statistics" at bounding box center [497, 385] width 676 height 99
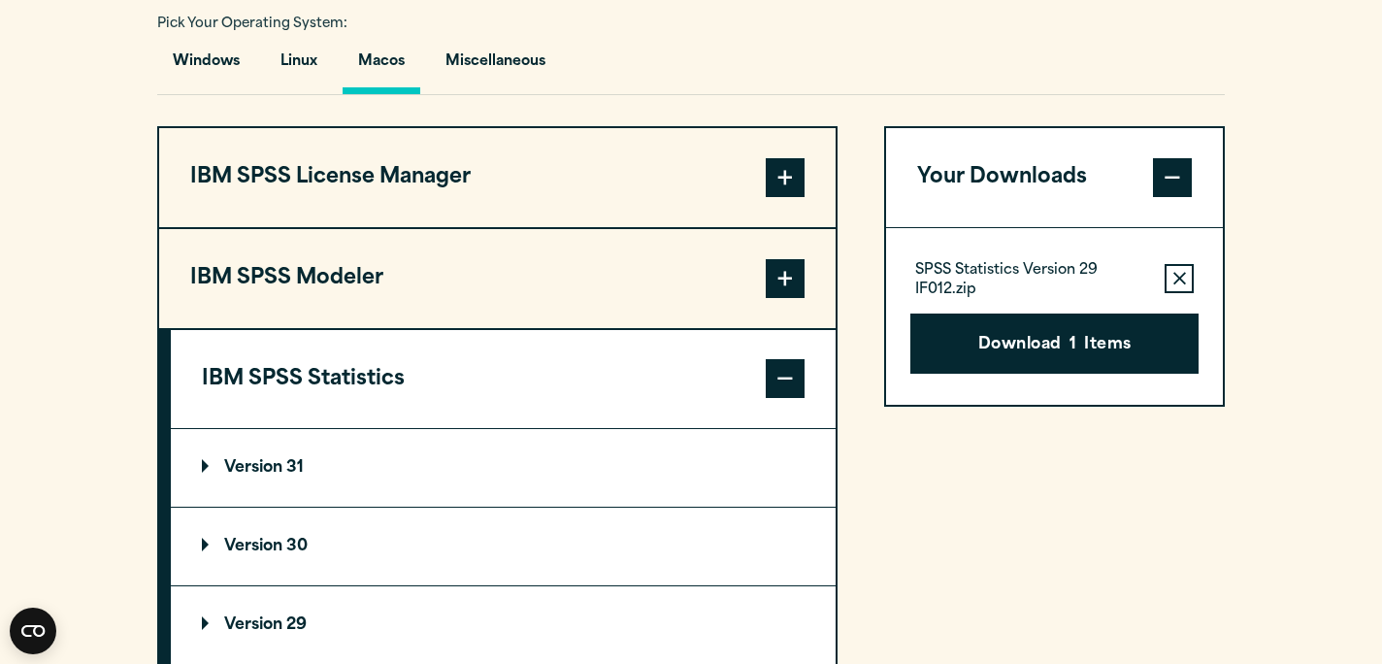
click at [327, 565] on summary "Version 30" at bounding box center [503, 546] width 665 height 78
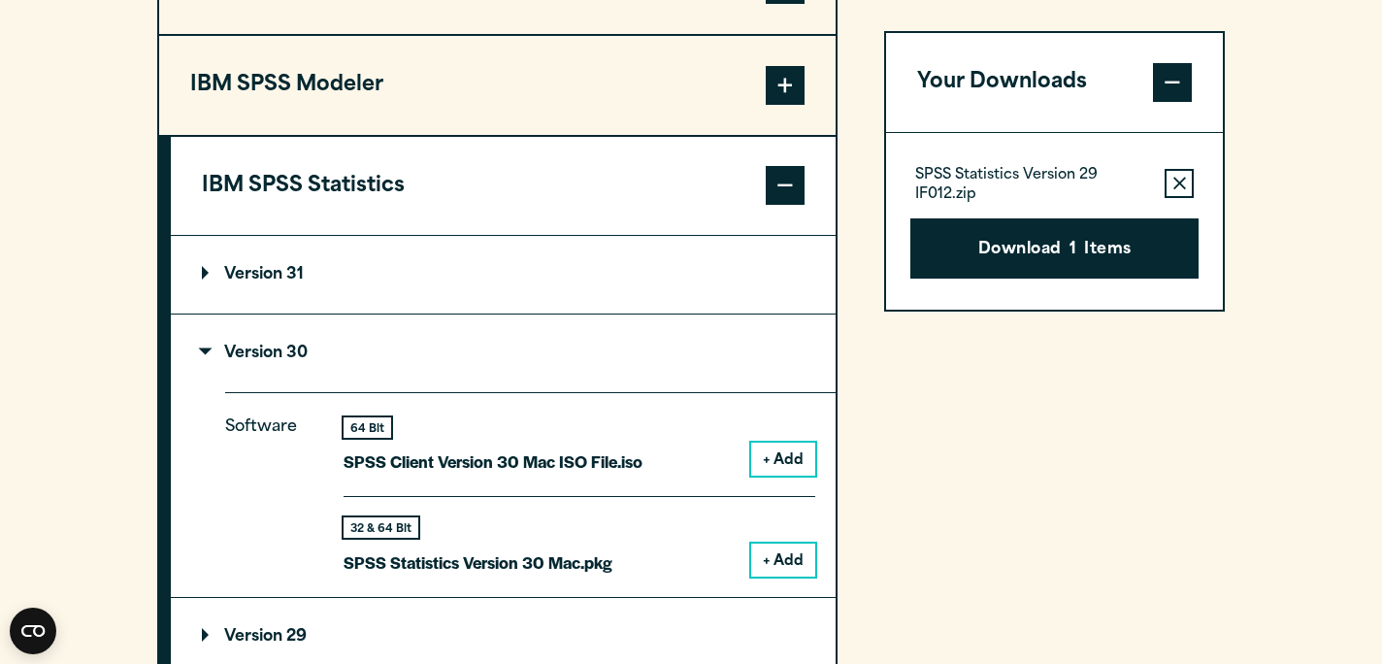
scroll to position [1652, 0]
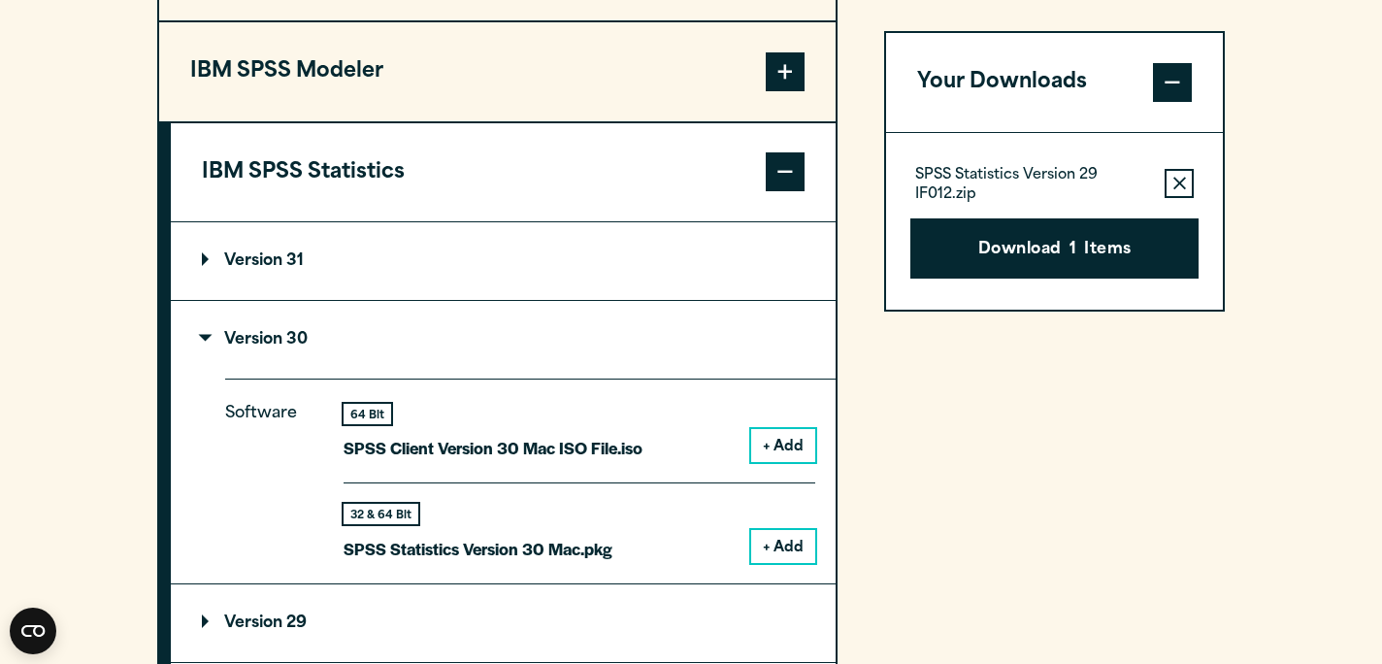
click at [779, 450] on button "+ Add" at bounding box center [783, 445] width 64 height 33
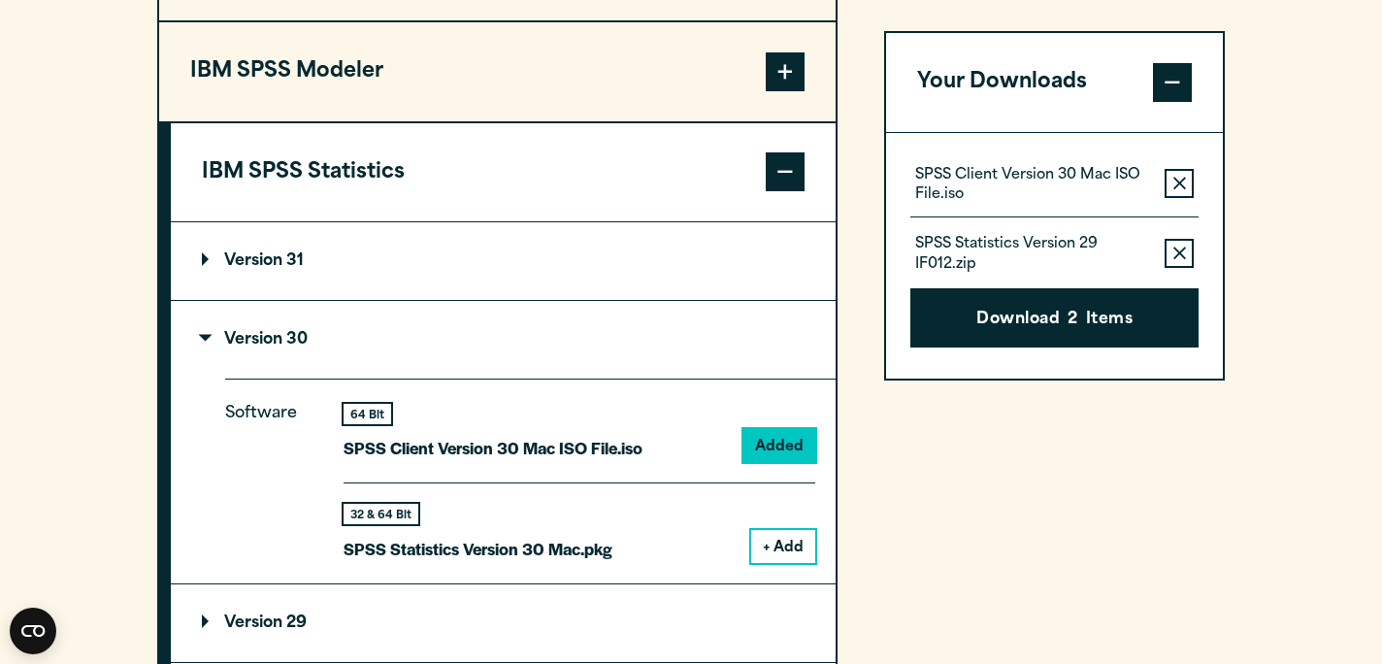
click at [784, 544] on button "+ Add" at bounding box center [783, 546] width 64 height 33
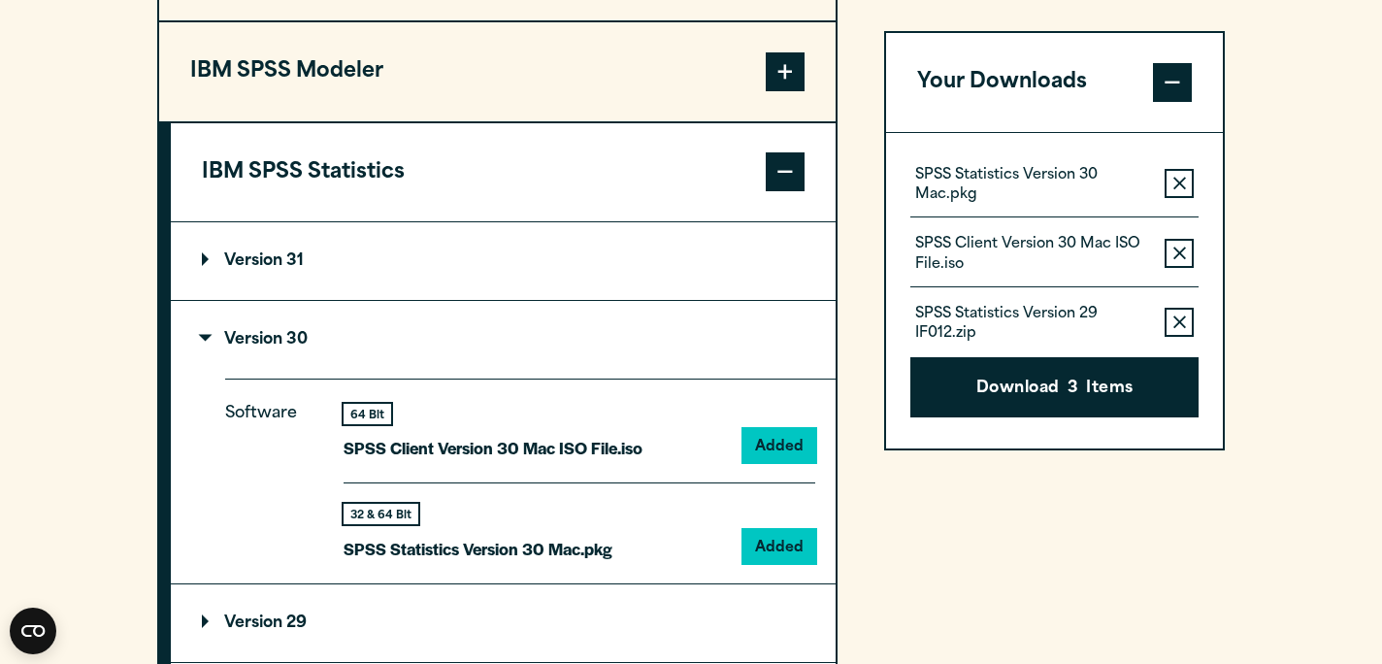
click at [1180, 318] on icon "button" at bounding box center [1179, 322] width 13 height 14
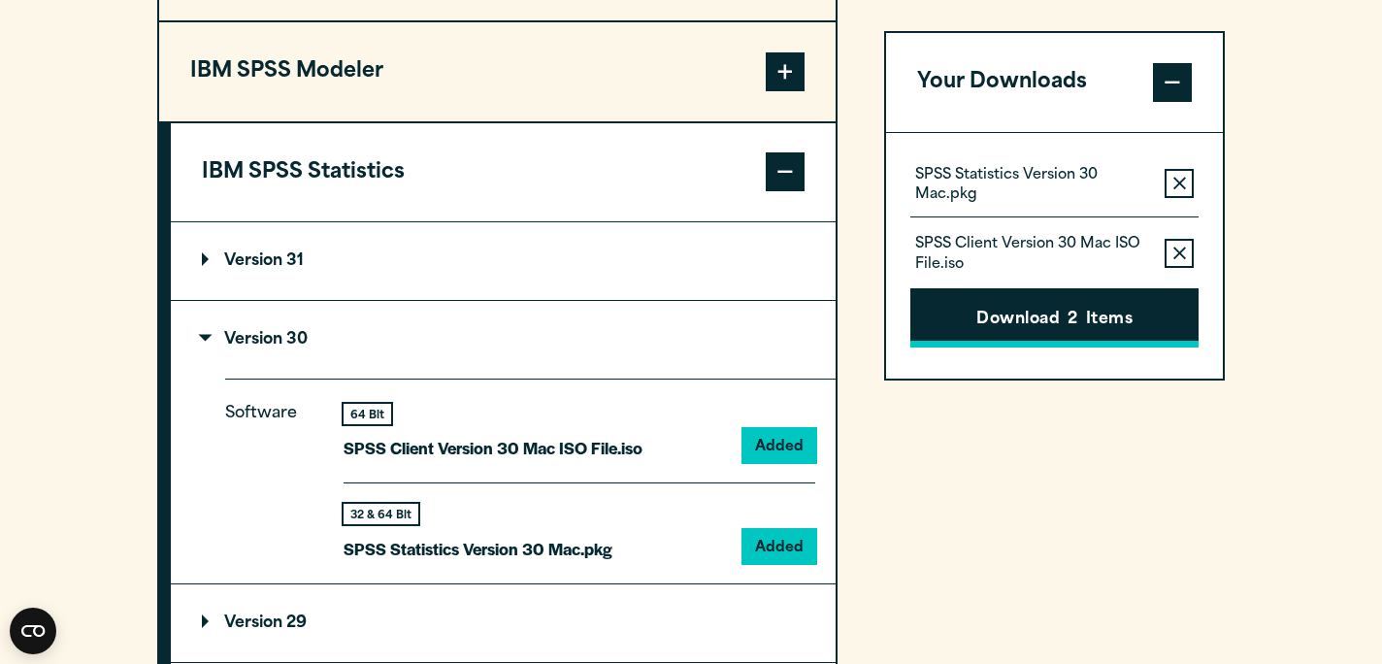
click at [1027, 320] on button "Download 2 Items" at bounding box center [1054, 318] width 288 height 60
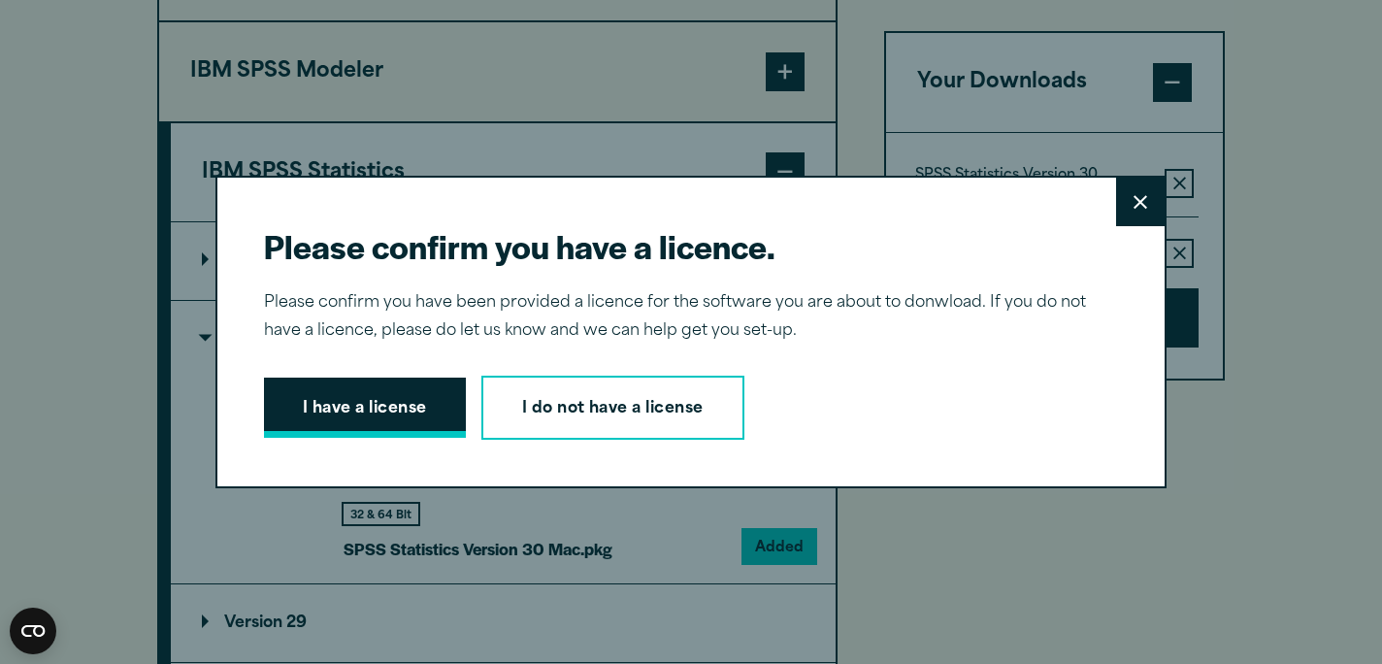
click at [359, 417] on button "I have a license" at bounding box center [365, 407] width 202 height 60
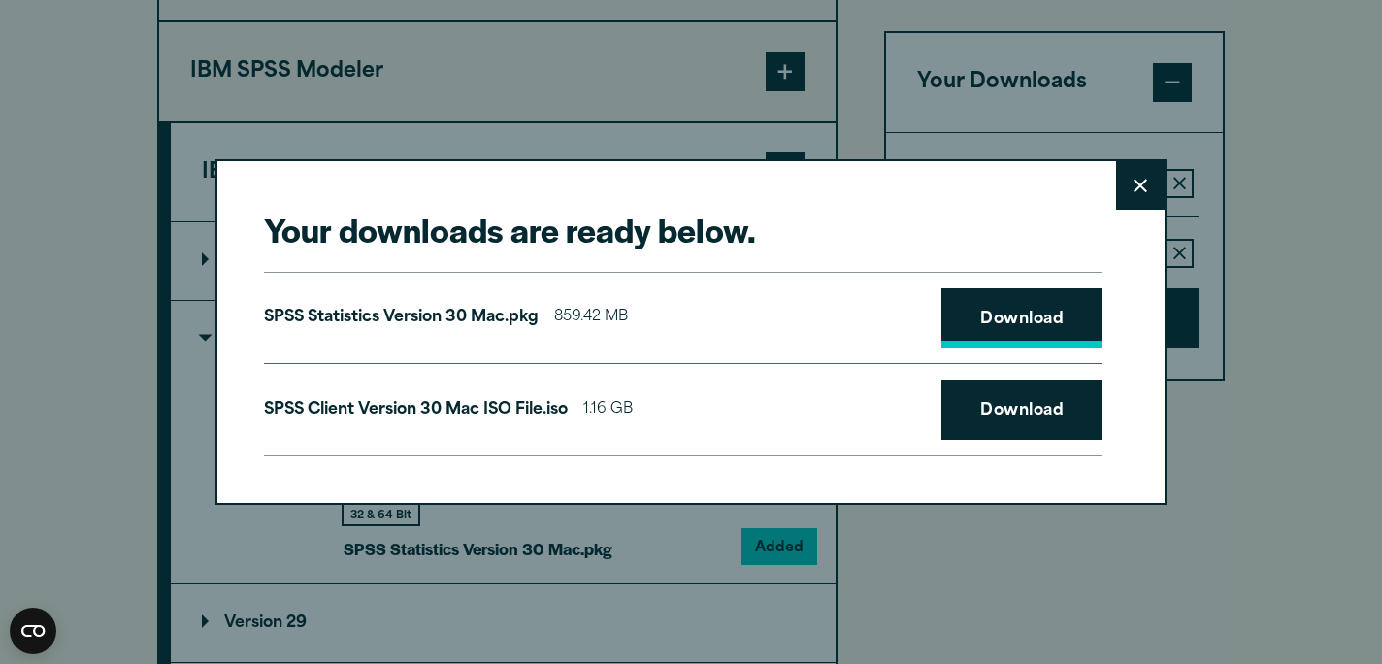
click at [992, 329] on link "Download" at bounding box center [1021, 318] width 161 height 60
click at [1010, 393] on link "Download" at bounding box center [1021, 409] width 161 height 60
click at [1145, 173] on button "Close" at bounding box center [1140, 185] width 49 height 49
